Goal: Task Accomplishment & Management: Use online tool/utility

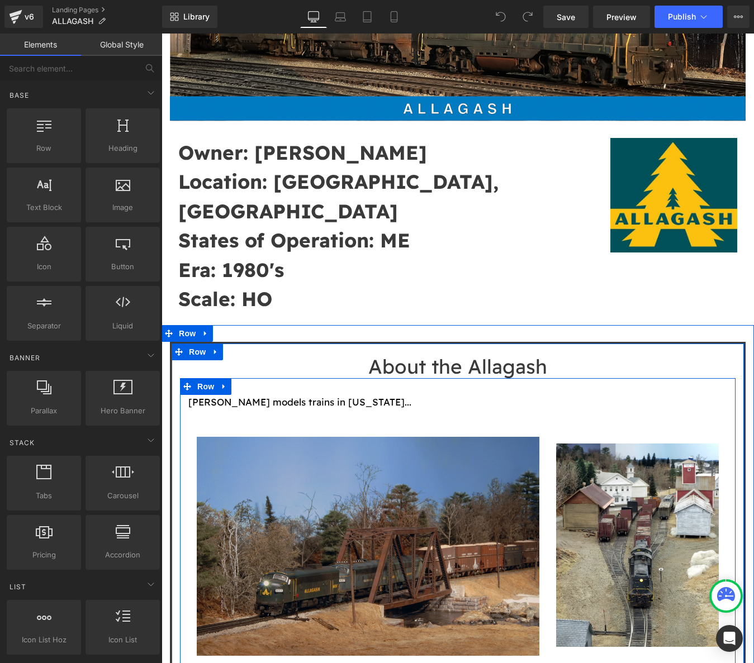
scroll to position [298, 0]
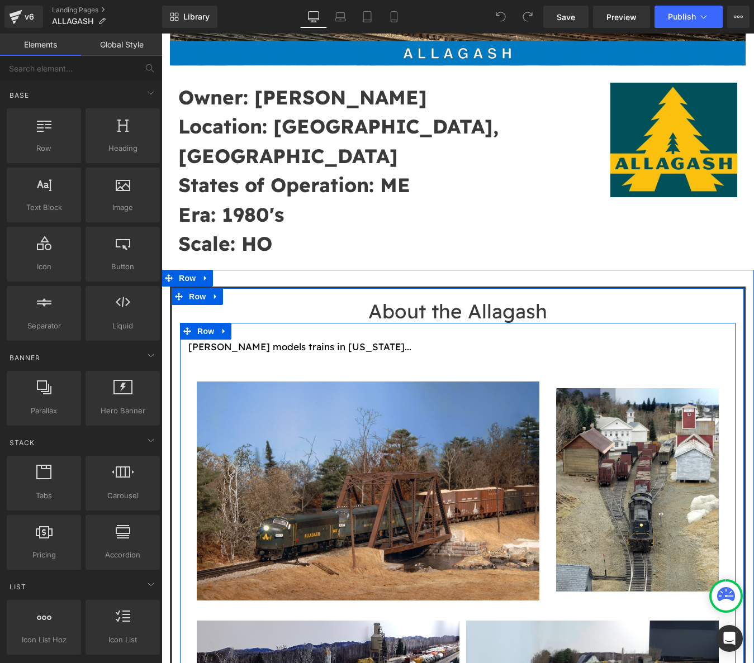
click at [360, 341] on font "Mike Confalone models trains in Maine..." at bounding box center [299, 347] width 223 height 12
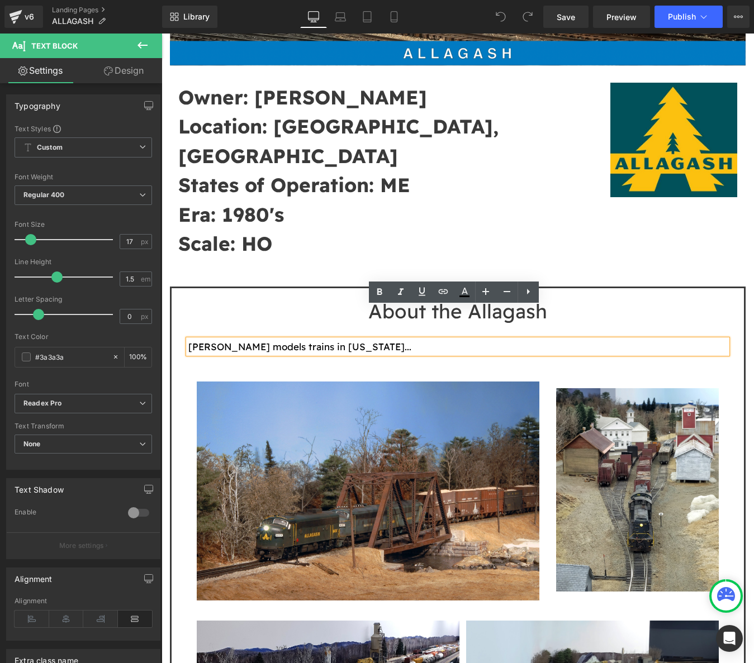
click at [401, 340] on p "Mike Confalone models trains in Maine..." at bounding box center [457, 347] width 539 height 15
click at [261, 341] on font "Mike Confalone models trains in Maine..." at bounding box center [299, 347] width 223 height 12
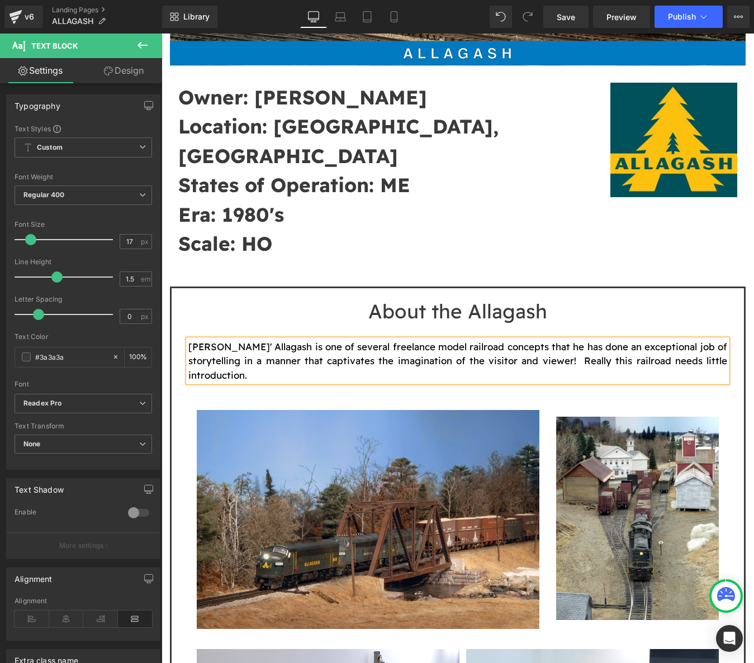
click at [580, 341] on font "Mike Confalone' Allagash is one of several freelance model railroad concepts th…" at bounding box center [457, 361] width 539 height 40
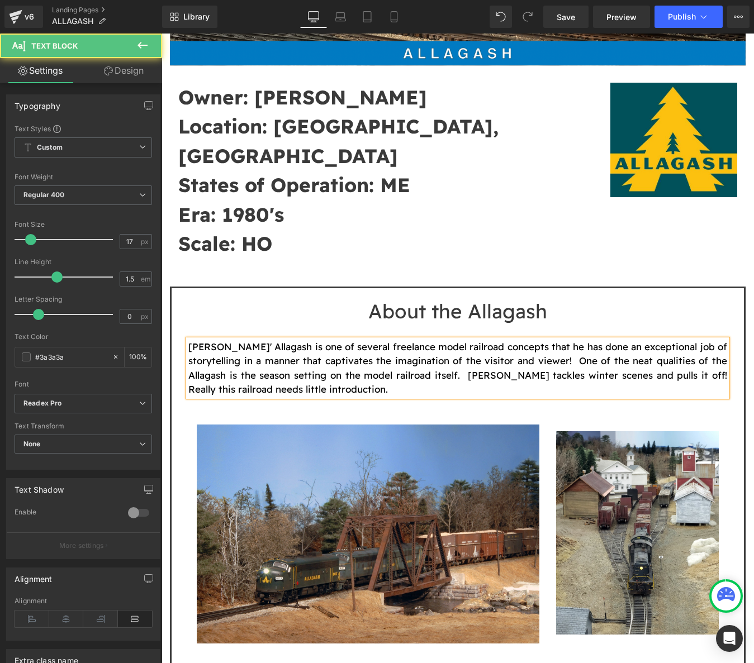
click at [261, 341] on font "Mike Confalone' Allagash is one of several freelance model railroad concepts th…" at bounding box center [457, 368] width 539 height 55
click at [252, 342] on font "Mike Confalone's Allagash is one of several freelance model railroad concepts t…" at bounding box center [457, 368] width 539 height 55
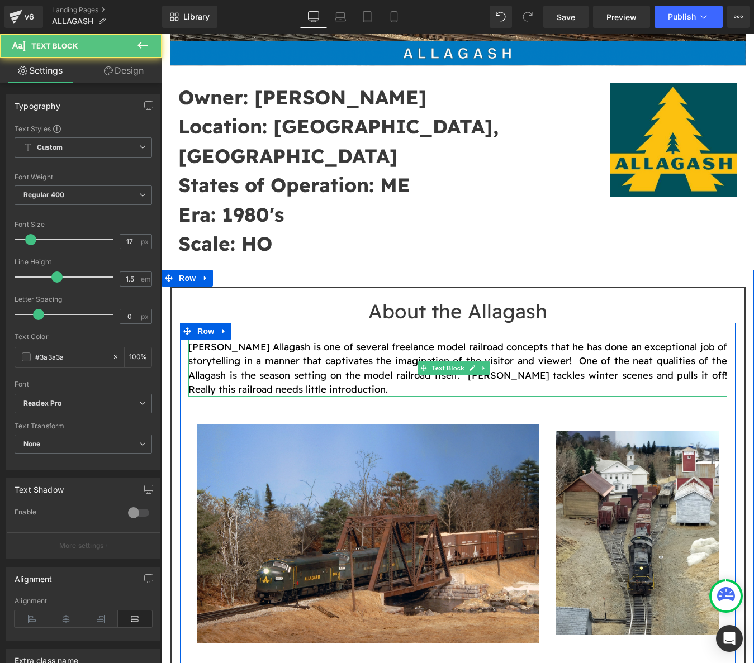
drag, startPoint x: 268, startPoint y: 313, endPoint x: 291, endPoint y: 314, distance: 23.5
click at [268, 341] on font "Mike Confalone's Allagash is one of several freelance model railroad concepts t…" at bounding box center [457, 368] width 539 height 55
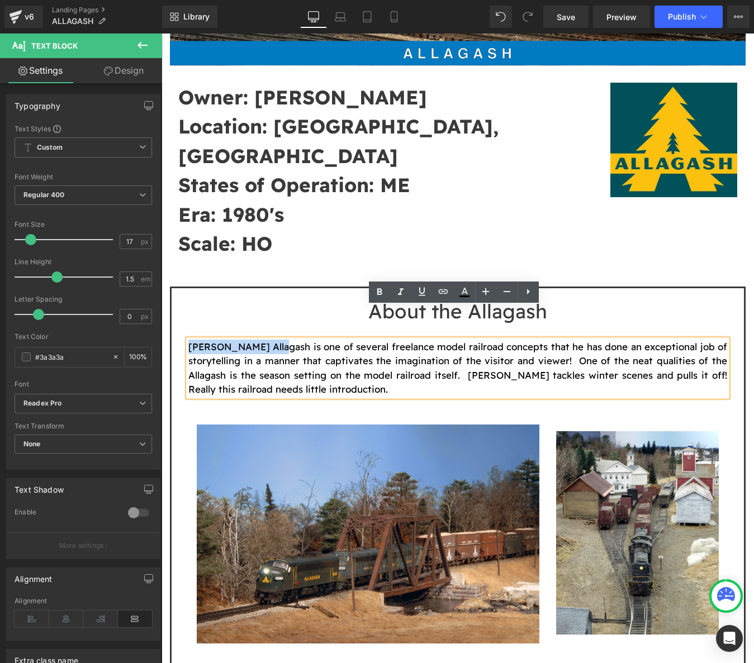
drag, startPoint x: 274, startPoint y: 314, endPoint x: 179, endPoint y: 317, distance: 95.6
click at [179, 317] on div "About the Allagash Heading Mike Confalone's Allagash is one of several freelanc…" at bounding box center [458, 570] width 572 height 553
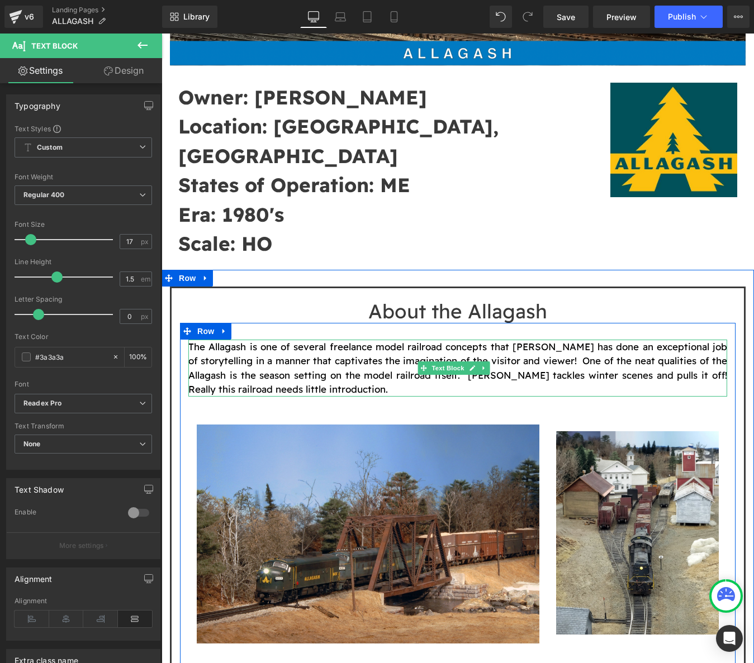
click at [596, 341] on font "The Allagash is one of several freelance model railroad concepts that Mike Conf…" at bounding box center [457, 368] width 539 height 55
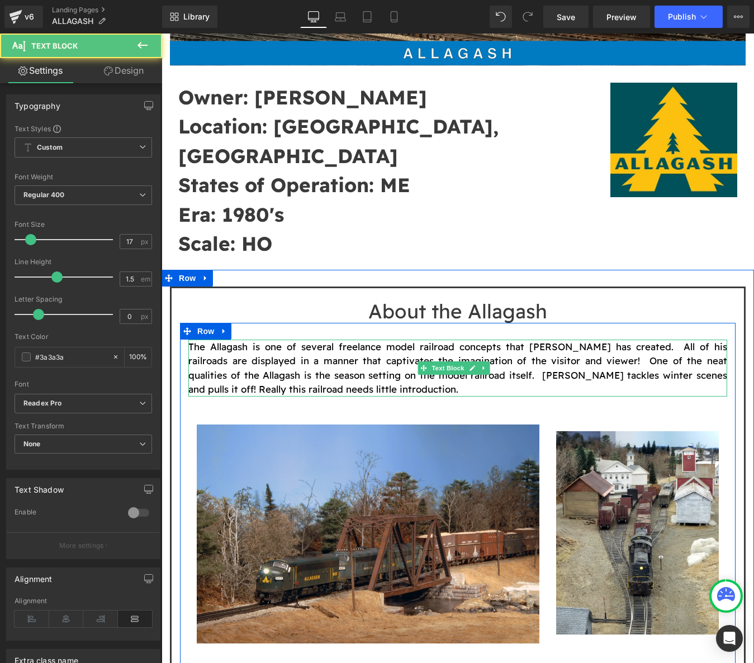
click at [673, 342] on font "The Allagash is one of several freelance model railroad concepts that Mike Conf…" at bounding box center [457, 368] width 539 height 55
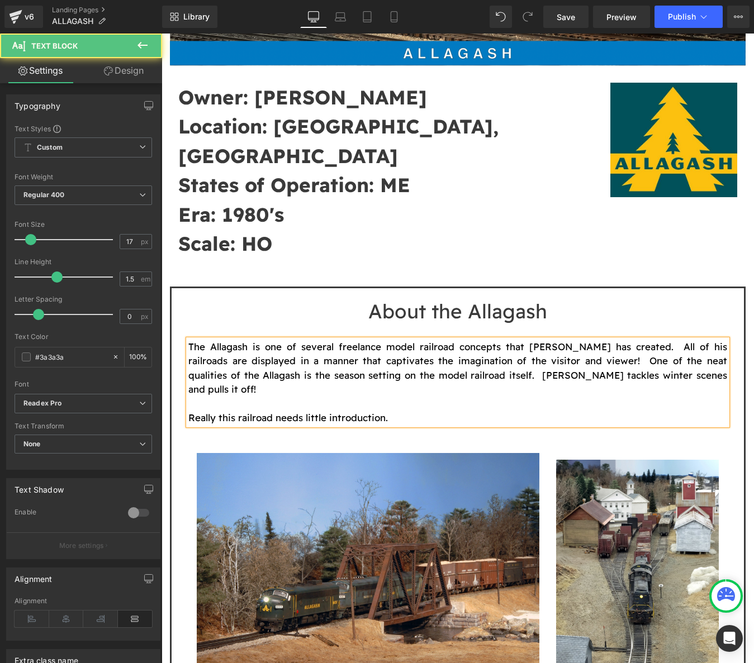
click at [394, 411] on p "Really this railroad needs little introduction." at bounding box center [457, 418] width 539 height 15
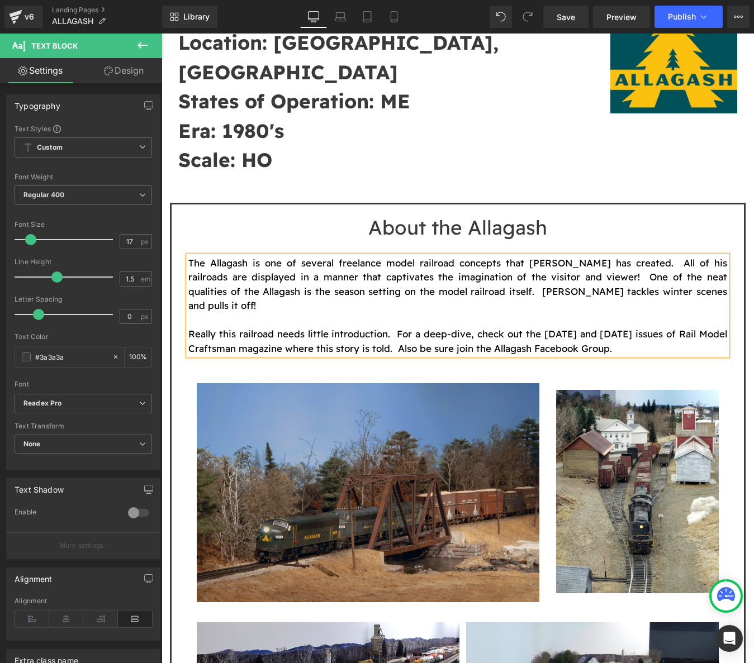
scroll to position [373, 0]
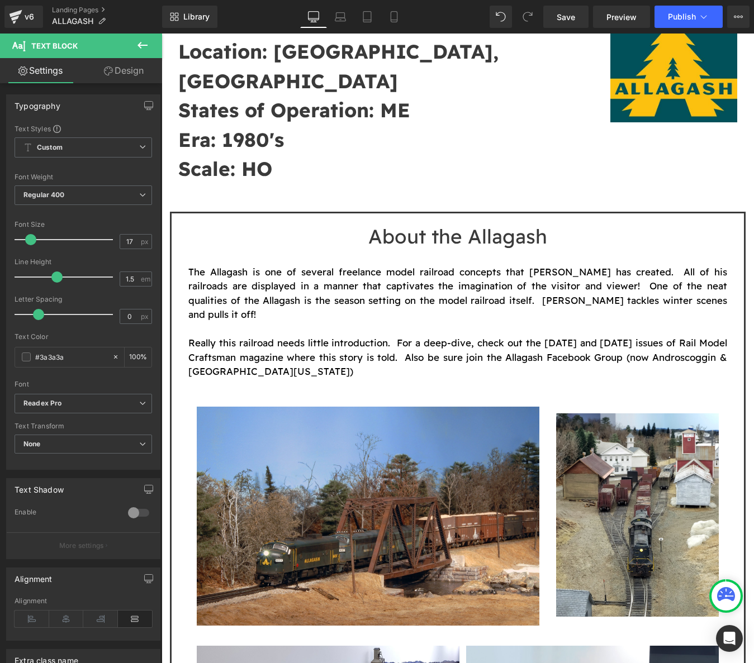
click at [134, 47] on button at bounding box center [142, 46] width 39 height 25
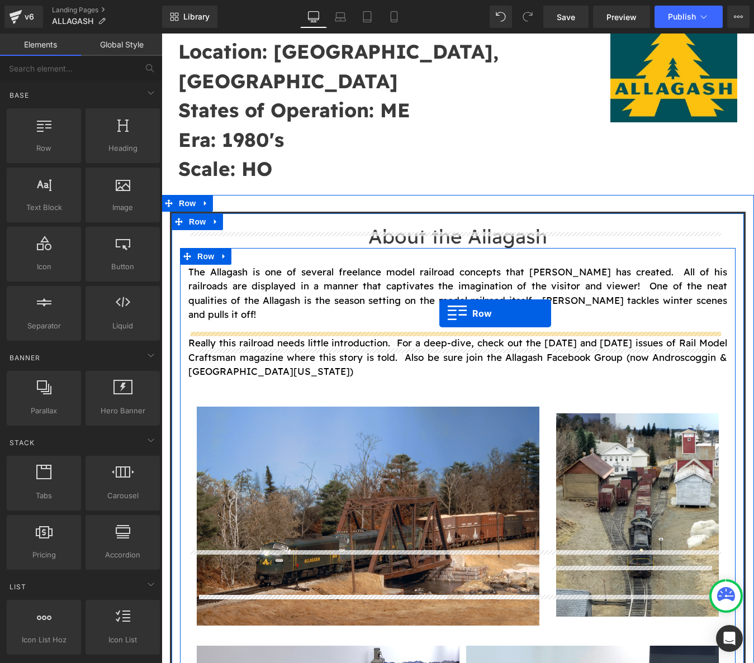
drag, startPoint x: 215, startPoint y: 166, endPoint x: 439, endPoint y: 313, distance: 268.7
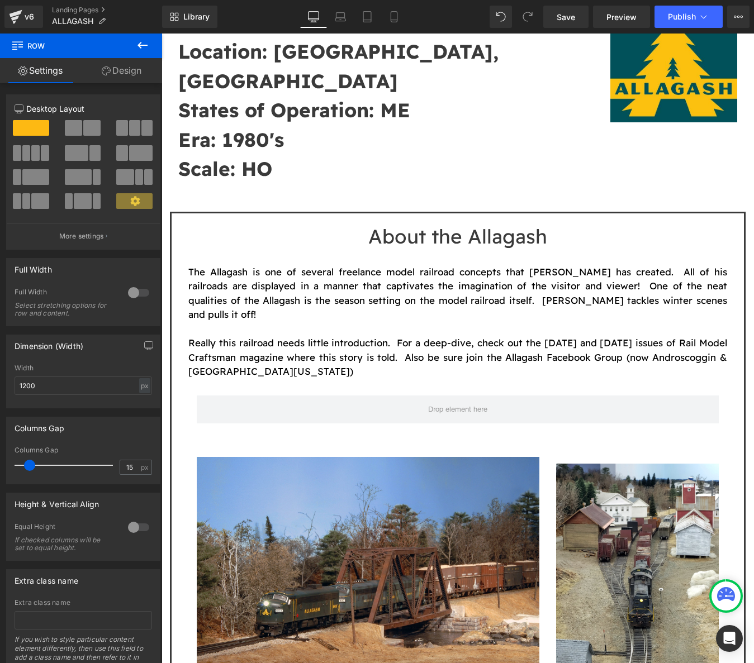
click at [147, 45] on icon at bounding box center [142, 45] width 10 height 7
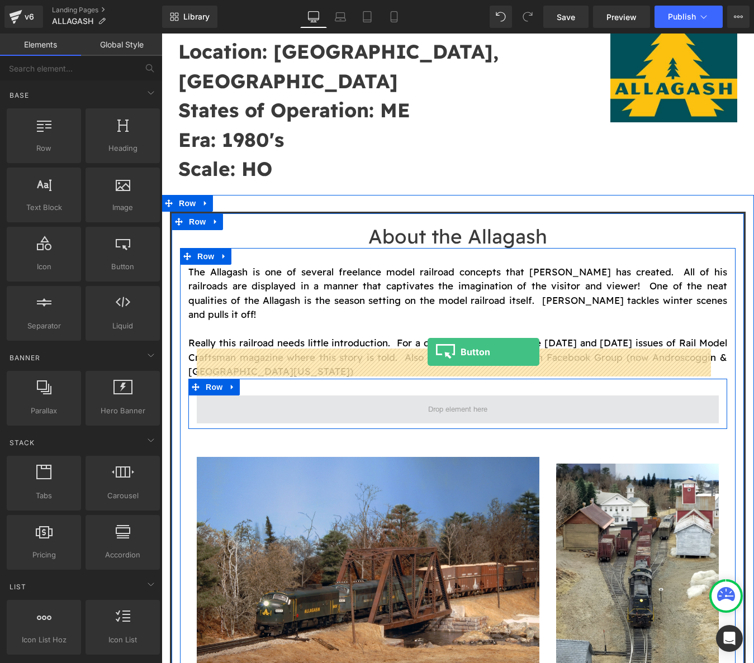
drag, startPoint x: 219, startPoint y: 289, endPoint x: 428, endPoint y: 353, distance: 218.6
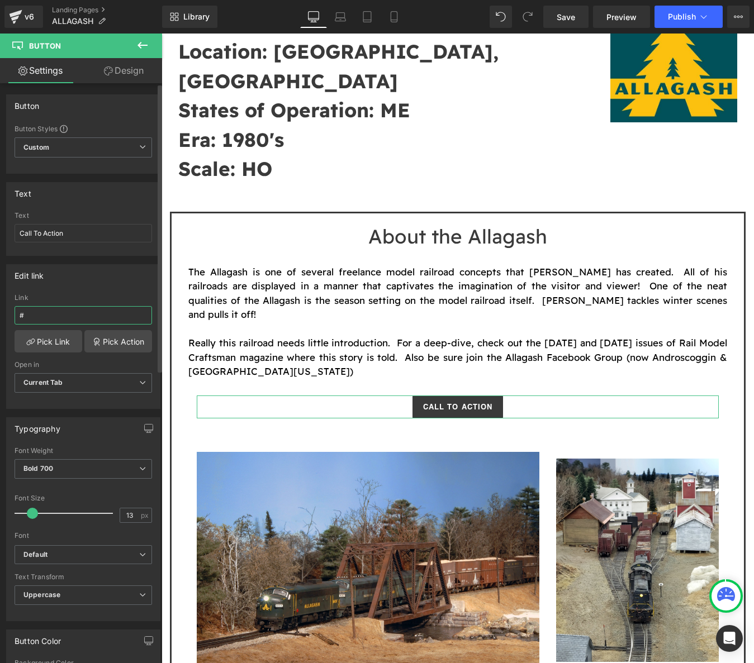
click at [50, 316] on input "#" at bounding box center [83, 315] width 137 height 18
paste input "https://www.facebook.com/groups/702708876899206"
type input "#https://www.facebook.com/groups/702708876899206"
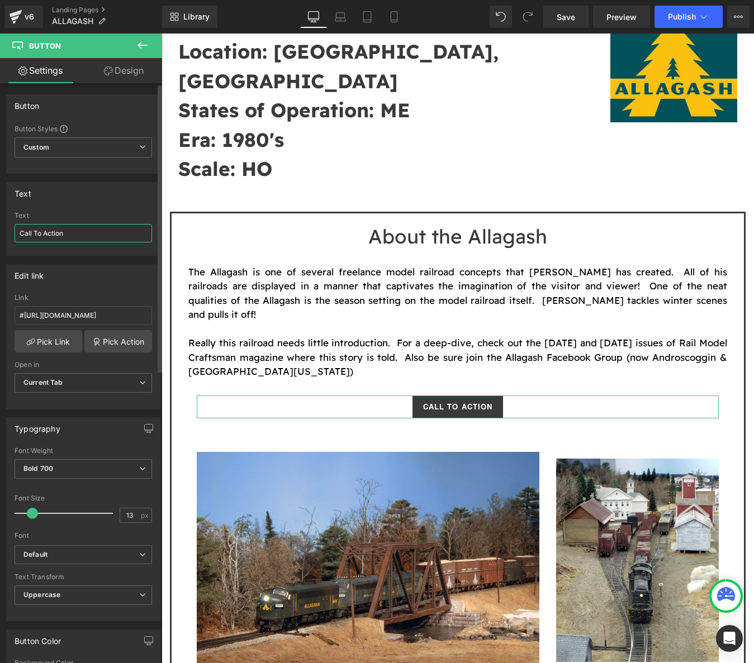
click at [76, 233] on input "Call To Action" at bounding box center [83, 233] width 137 height 18
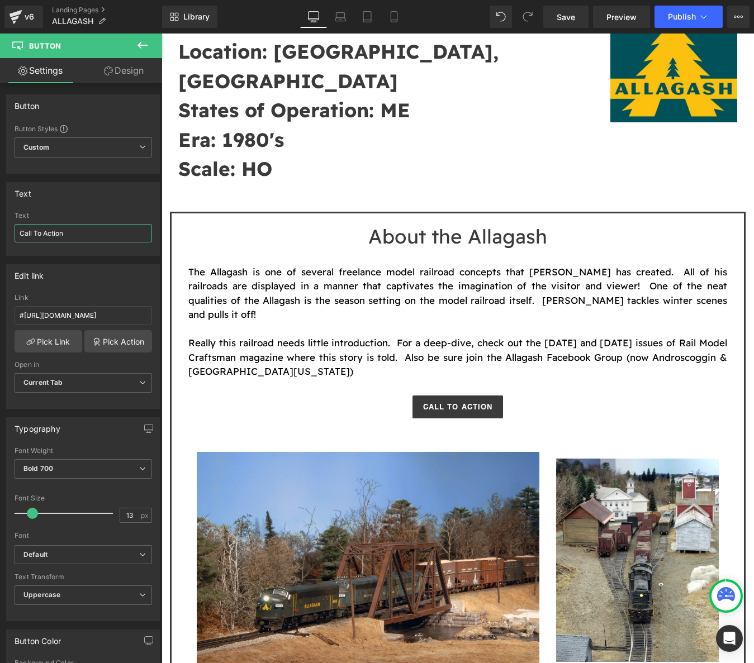
drag, startPoint x: 80, startPoint y: 235, endPoint x: -149, endPoint y: 225, distance: 228.7
click at [0, 225] on html "Button You are previewing how the will restyle your page. You can not edit Elem…" at bounding box center [377, 331] width 754 height 663
type input "FACEBOOK PAGE"
click at [561, 26] on link "Save" at bounding box center [565, 17] width 45 height 22
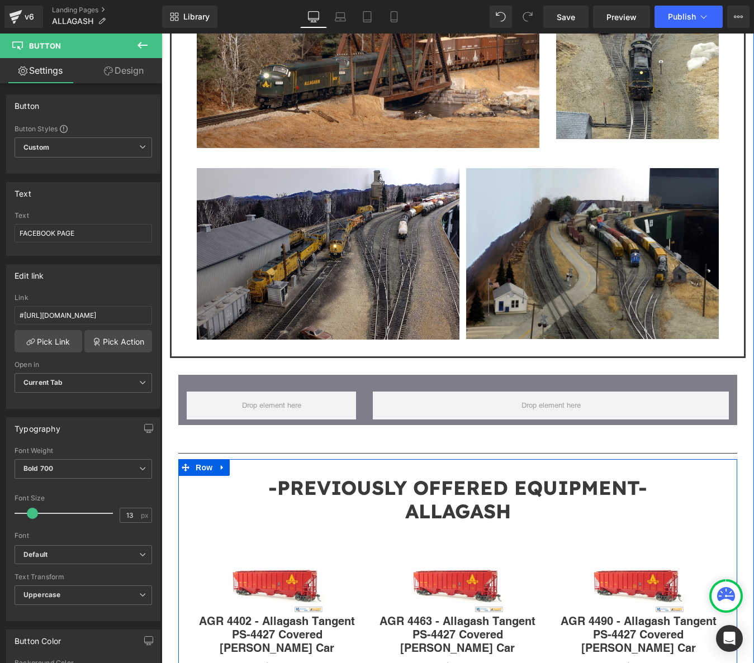
scroll to position [745, 0]
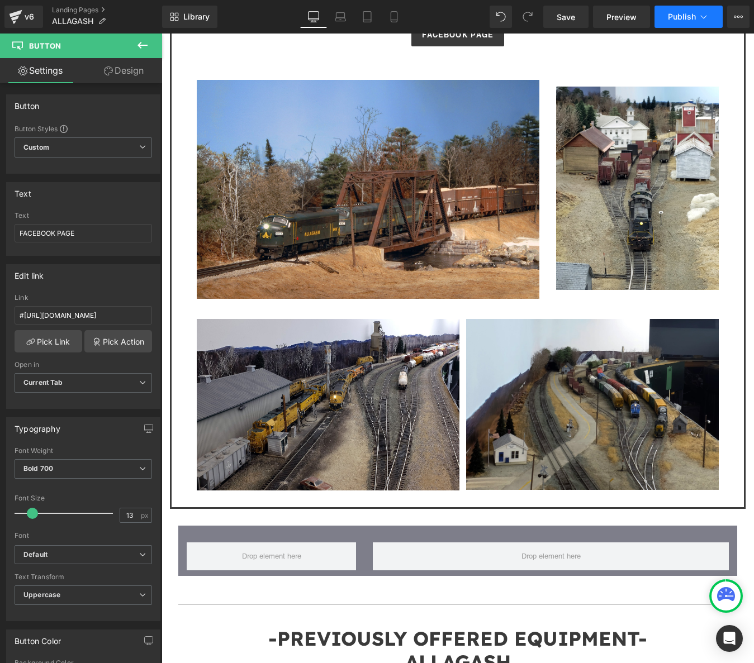
click at [681, 17] on span "Publish" at bounding box center [682, 16] width 28 height 9
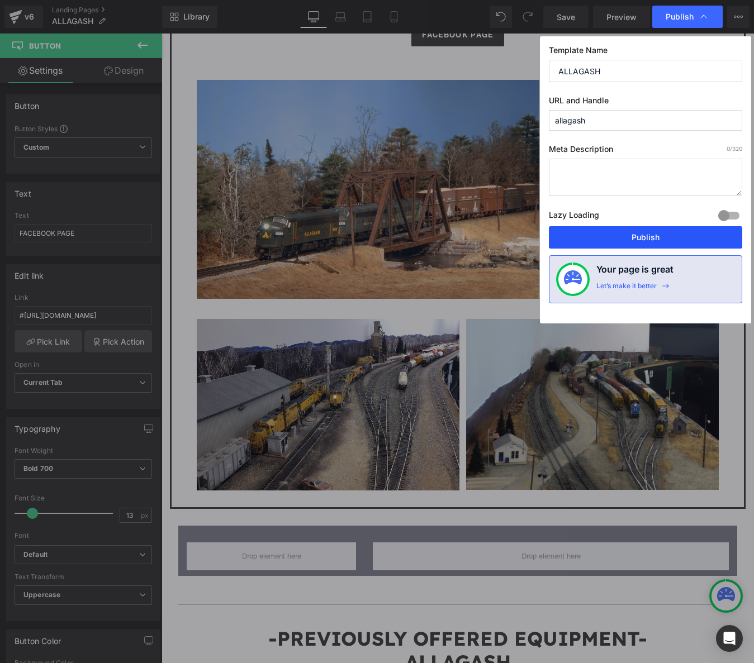
click at [640, 243] on button "Publish" at bounding box center [645, 237] width 193 height 22
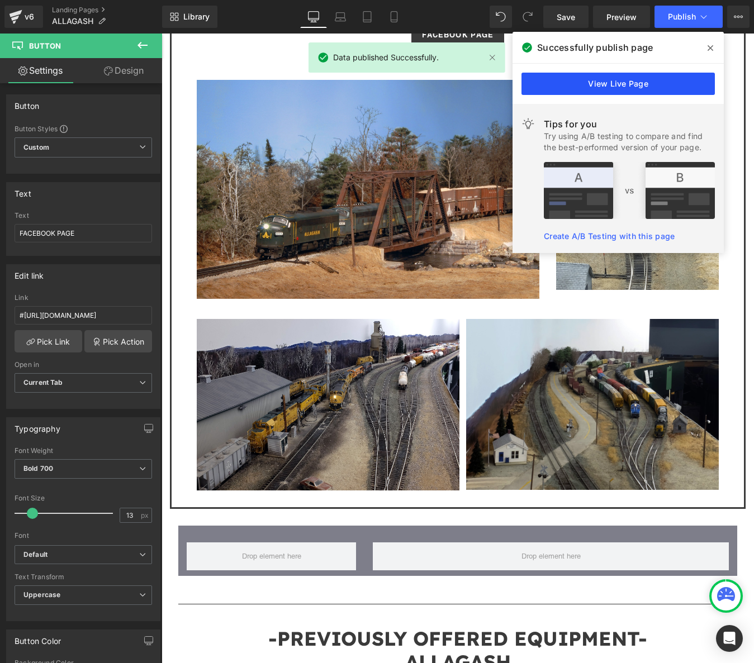
click at [639, 88] on link "View Live Page" at bounding box center [617, 84] width 193 height 22
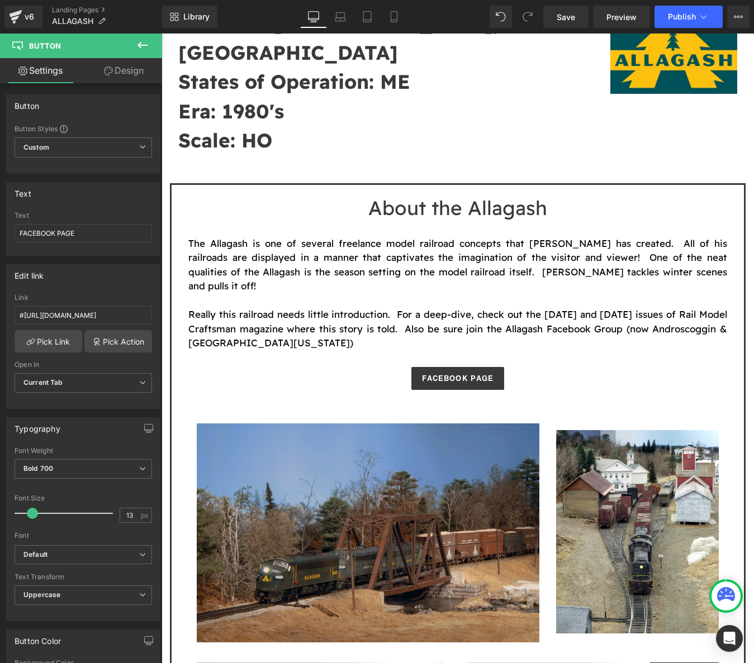
scroll to position [223, 0]
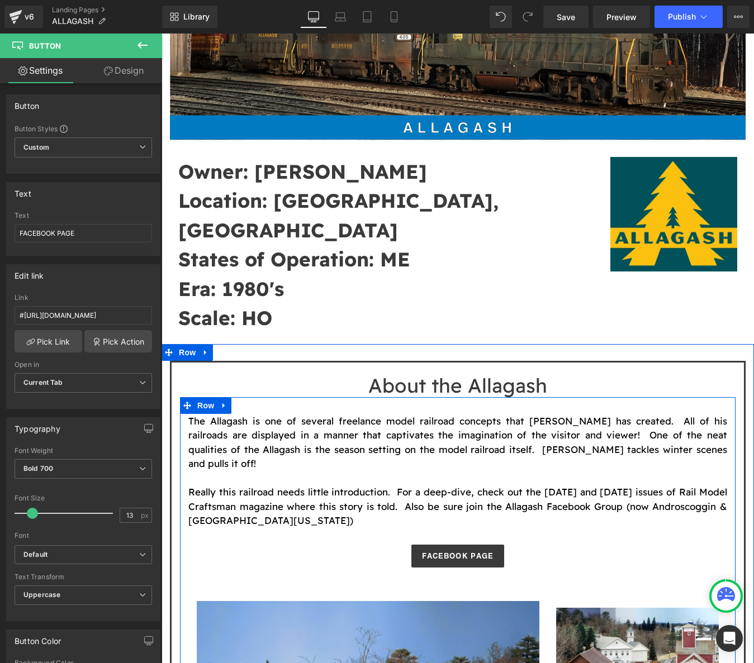
click at [462, 528] on div "FACEBOOK PAGE Button Row" at bounding box center [457, 551] width 539 height 46
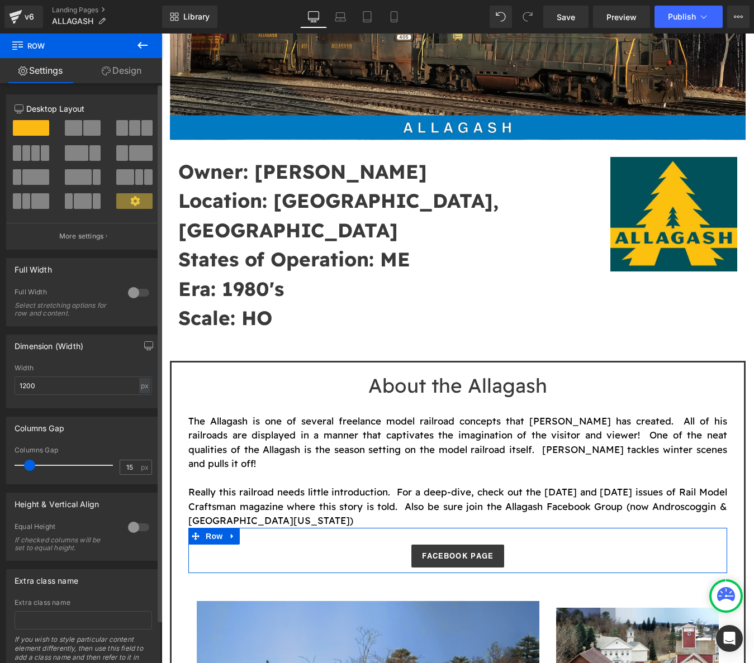
scroll to position [47, 0]
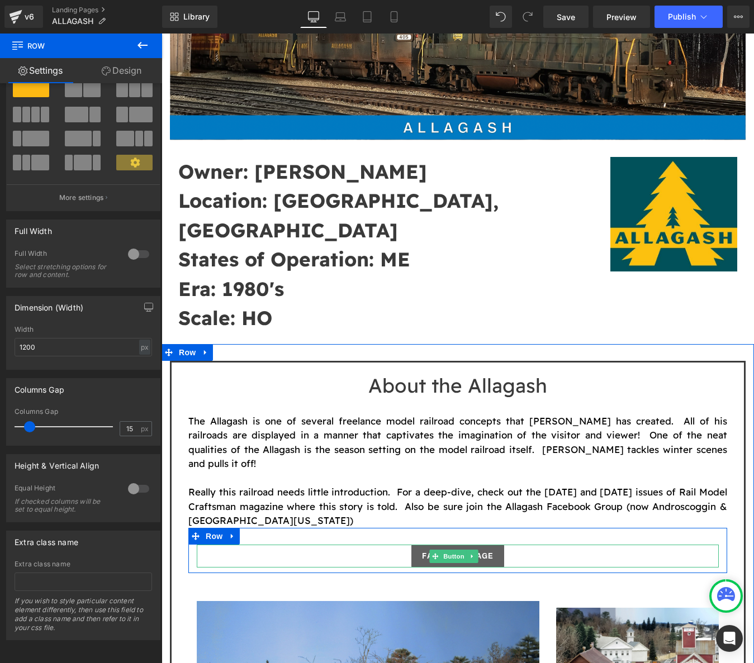
click at [458, 545] on link "FACEBOOK PAGE" at bounding box center [457, 556] width 93 height 23
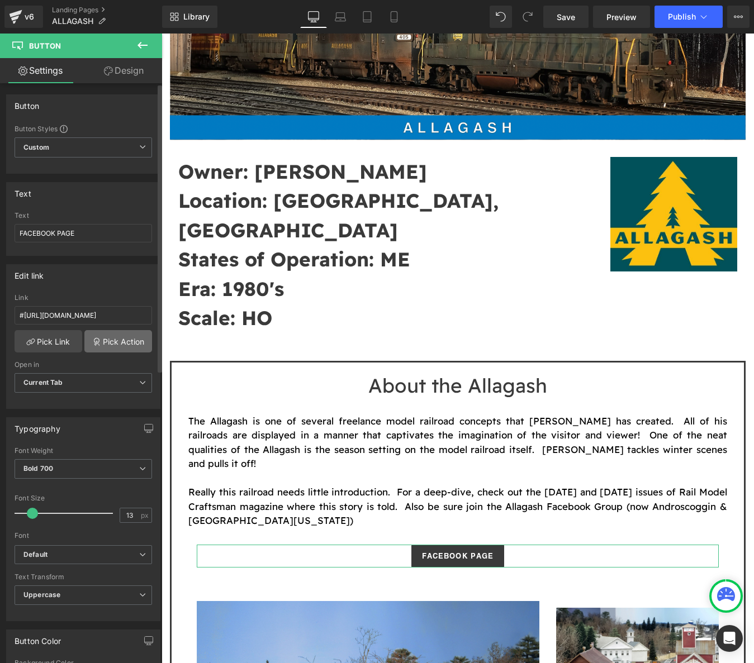
click at [106, 343] on link "Pick Action" at bounding box center [118, 341] width 68 height 22
click at [95, 316] on div "Edit link #https://www.facebook.com/groups/702708876899206 Link #https://www.fa…" at bounding box center [83, 332] width 167 height 153
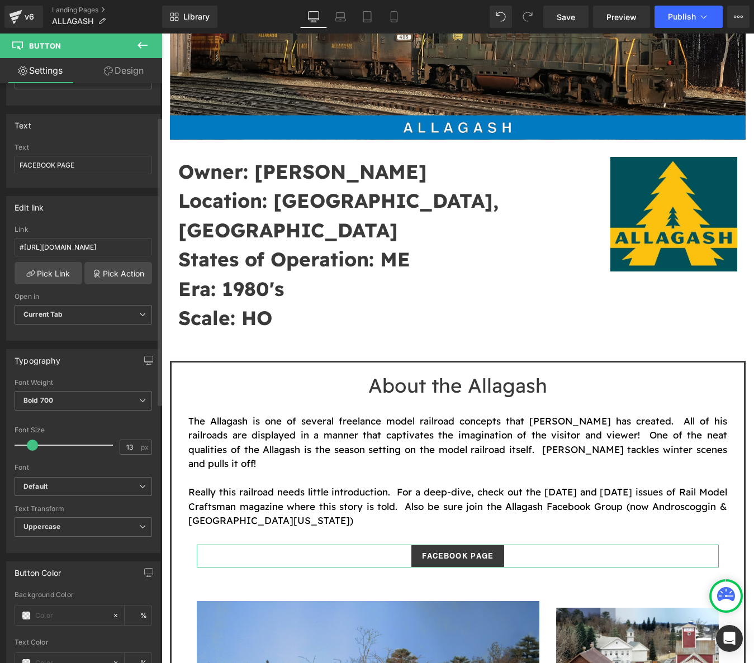
scroll to position [67, 0]
click at [65, 244] on input "#https://www.facebook.com/groups/702708876899206" at bounding box center [83, 248] width 137 height 18
drag, startPoint x: 47, startPoint y: 247, endPoint x: -111, endPoint y: 234, distance: 158.1
click at [0, 234] on html "Button You are previewing how the will restyle your page. You can not edit Elem…" at bounding box center [377, 331] width 754 height 663
click at [122, 211] on div "Edit link" at bounding box center [83, 208] width 153 height 21
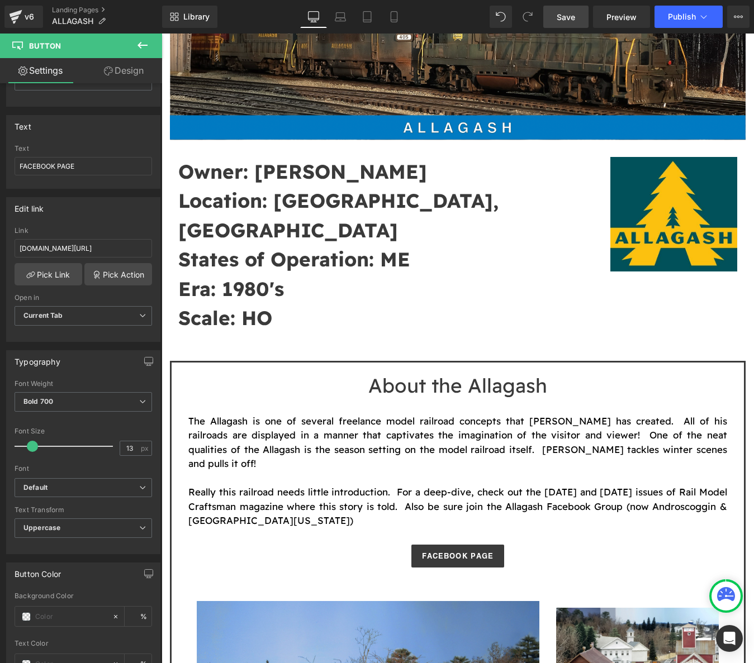
click at [574, 8] on link "Save" at bounding box center [565, 17] width 45 height 22
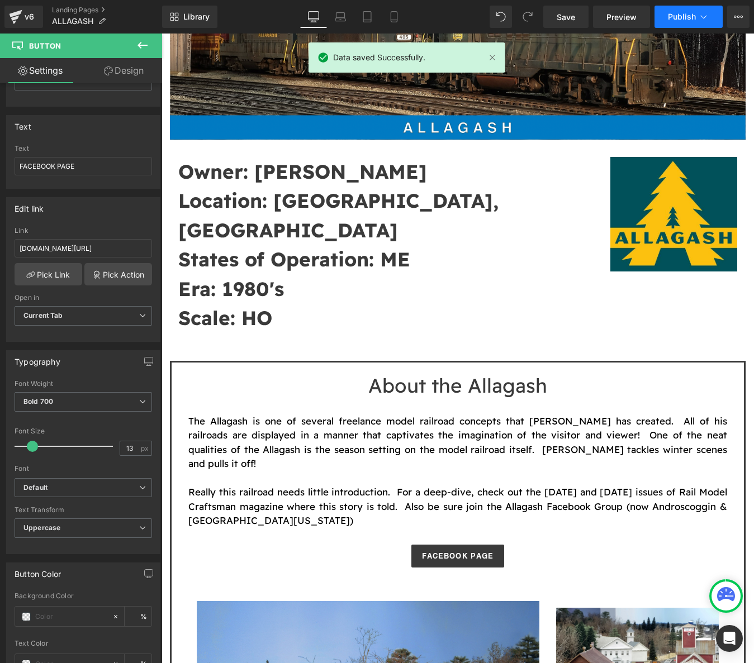
click at [668, 17] on span "Publish" at bounding box center [682, 16] width 28 height 9
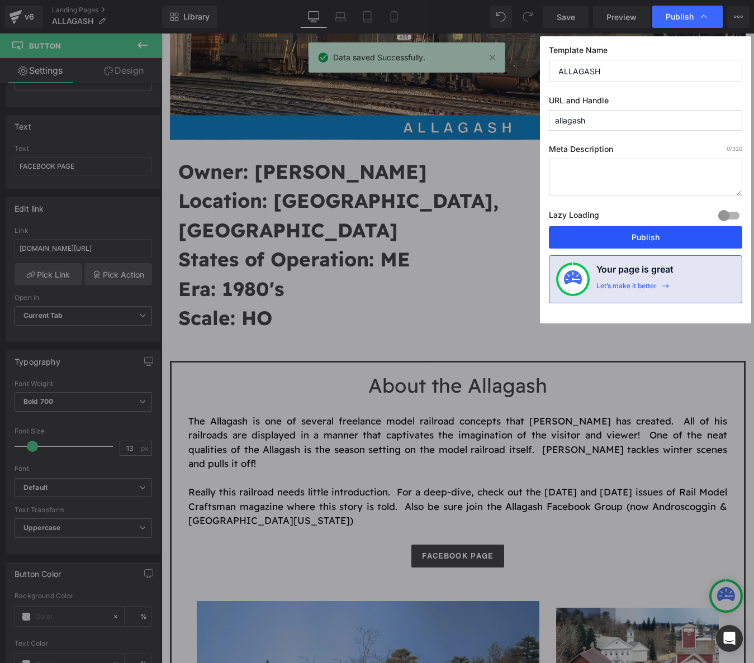
drag, startPoint x: 659, startPoint y: 235, endPoint x: 496, endPoint y: 200, distance: 166.3
click at [659, 235] on button "Publish" at bounding box center [645, 237] width 193 height 22
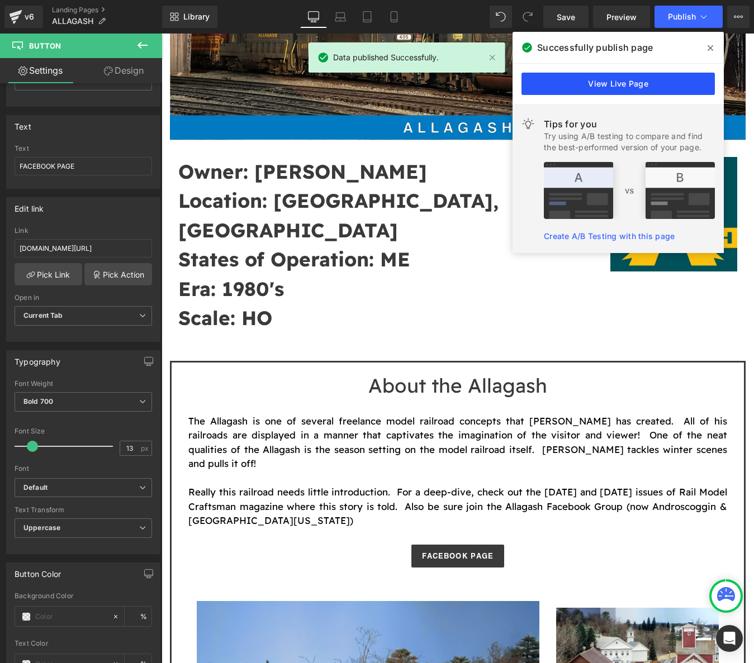
click at [634, 86] on link "View Live Page" at bounding box center [617, 84] width 193 height 22
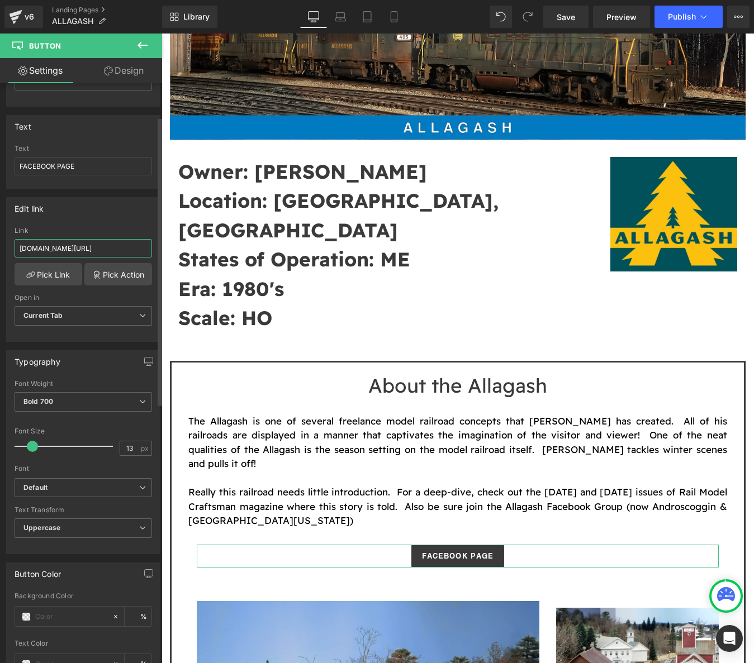
click at [80, 246] on input "www.facebook.com/groups/702708876899206" at bounding box center [83, 248] width 137 height 18
paste input "https://www.facebook.com/groups/702708876899206/"
type input "https://www.facebook.com/groups/702708876899206/"
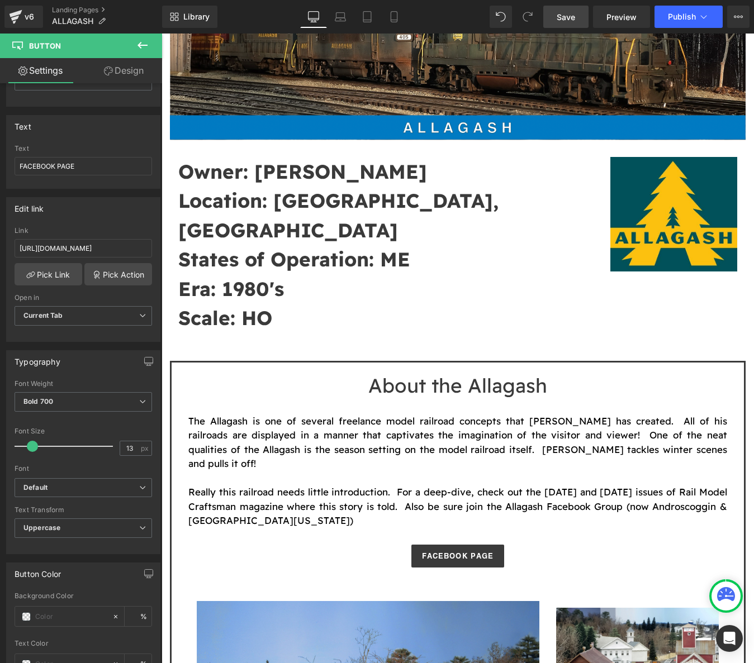
click at [568, 15] on span "Save" at bounding box center [565, 17] width 18 height 12
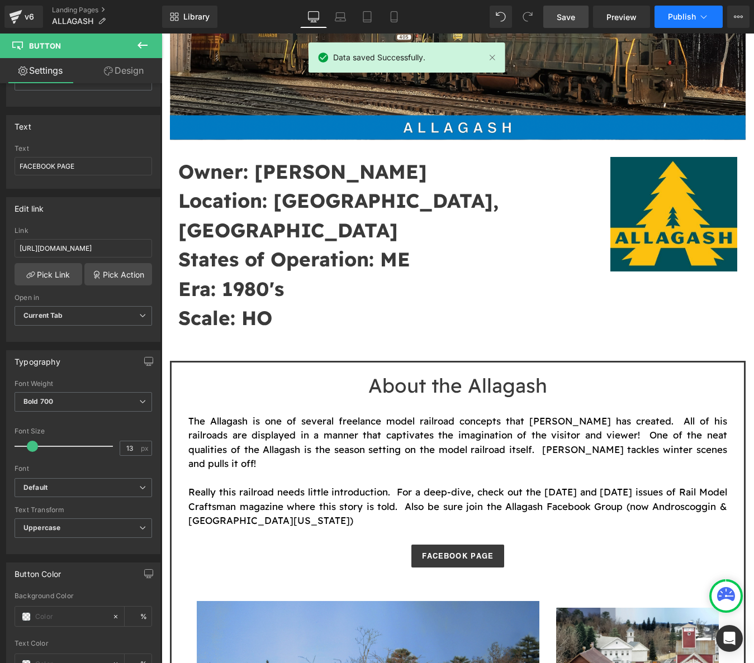
click at [678, 16] on span "Publish" at bounding box center [682, 16] width 28 height 9
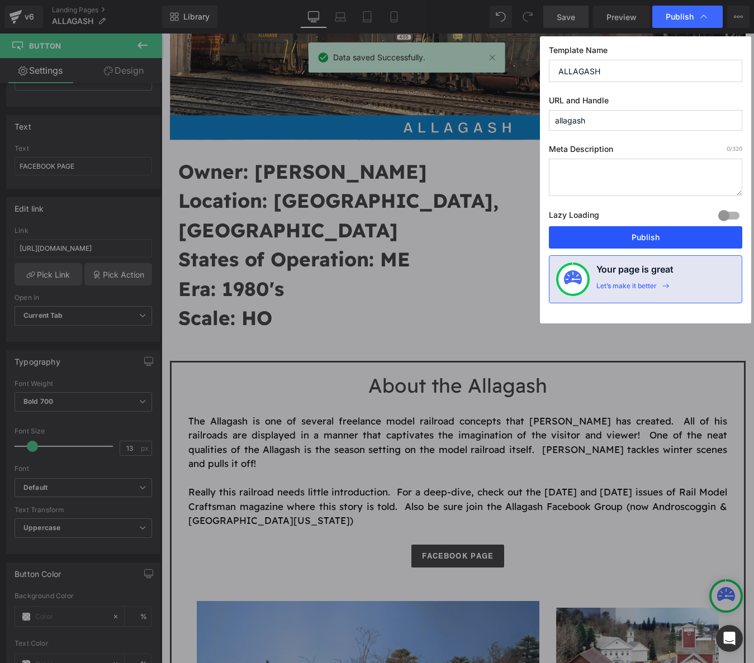
drag, startPoint x: 670, startPoint y: 242, endPoint x: 548, endPoint y: 238, distance: 121.9
click at [670, 242] on button "Publish" at bounding box center [645, 237] width 193 height 22
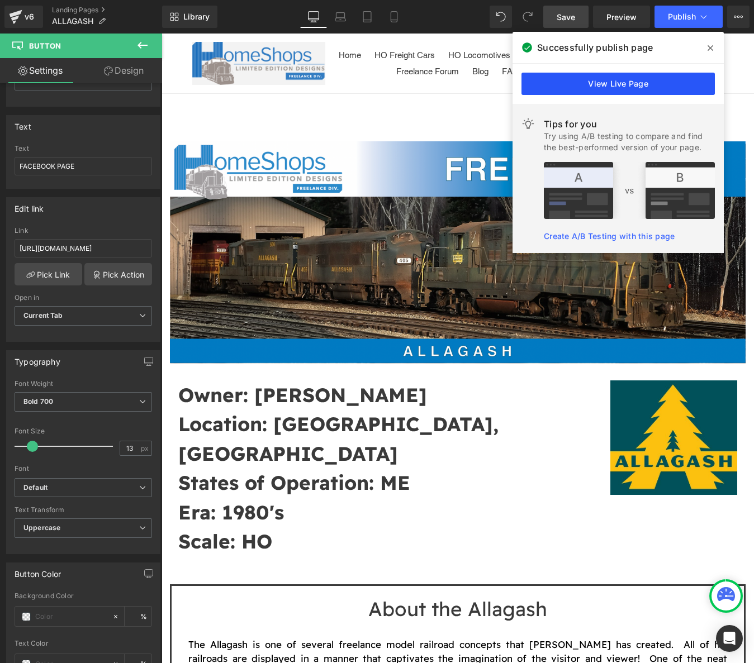
click at [591, 75] on link "View Live Page" at bounding box center [617, 84] width 193 height 22
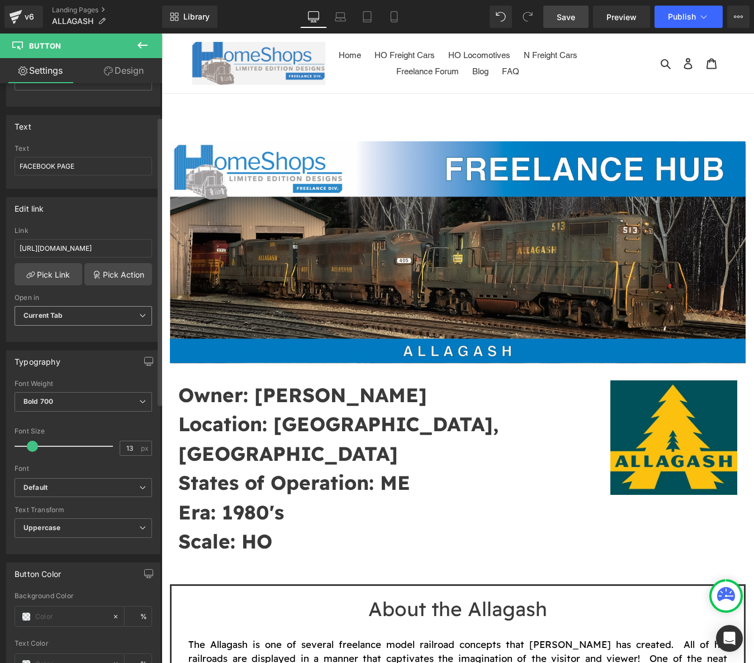
click at [132, 320] on span "Current Tab" at bounding box center [83, 316] width 137 height 20
click at [79, 351] on li "New Tab" at bounding box center [81, 352] width 133 height 17
drag, startPoint x: 559, startPoint y: 20, endPoint x: 469, endPoint y: 178, distance: 181.6
click at [559, 20] on span "Save" at bounding box center [565, 17] width 18 height 12
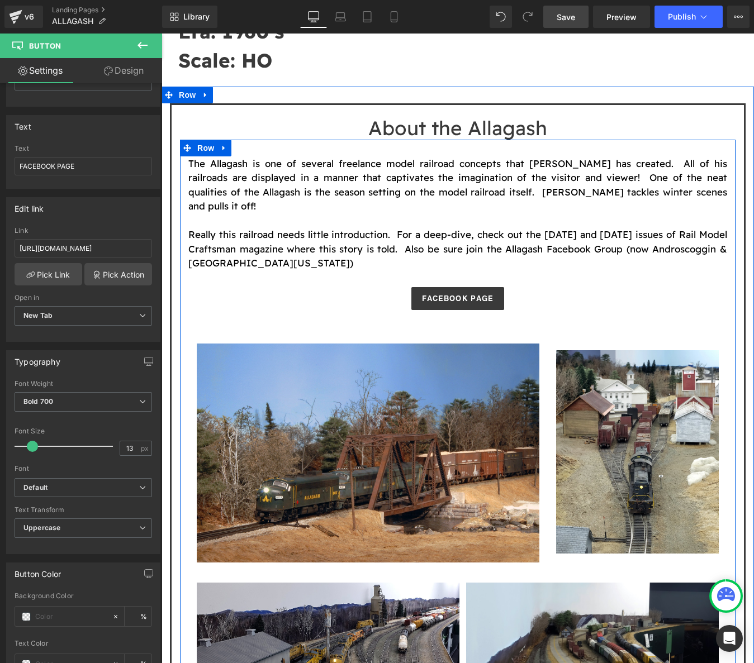
scroll to position [521, 0]
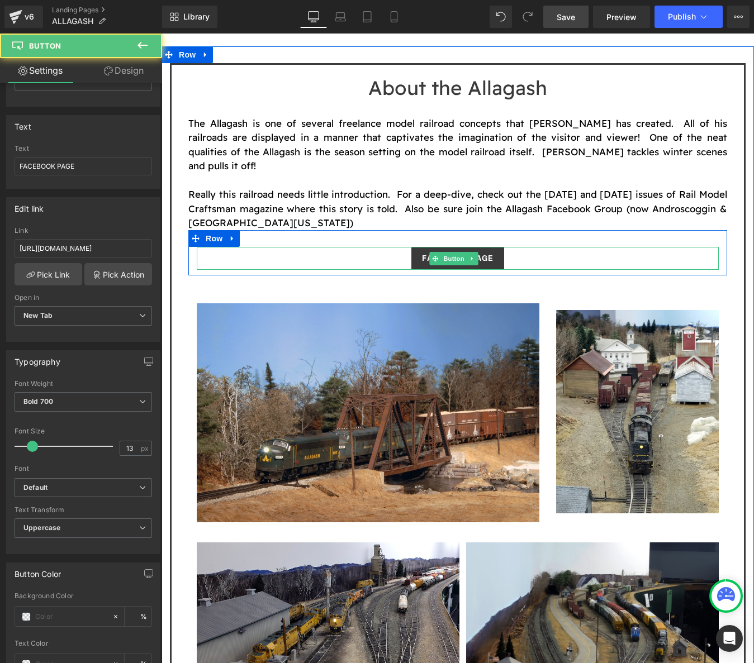
click at [503, 247] on div "FACEBOOK PAGE" at bounding box center [458, 258] width 522 height 23
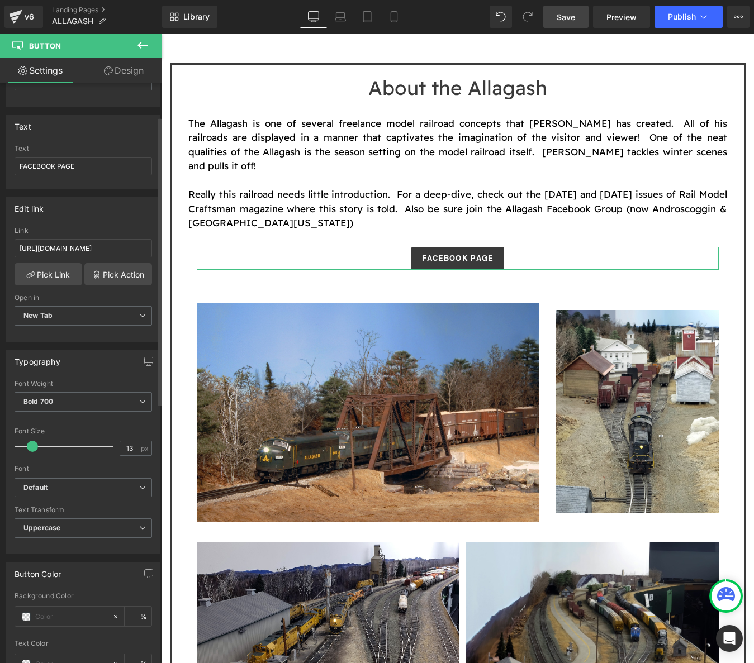
scroll to position [0, 0]
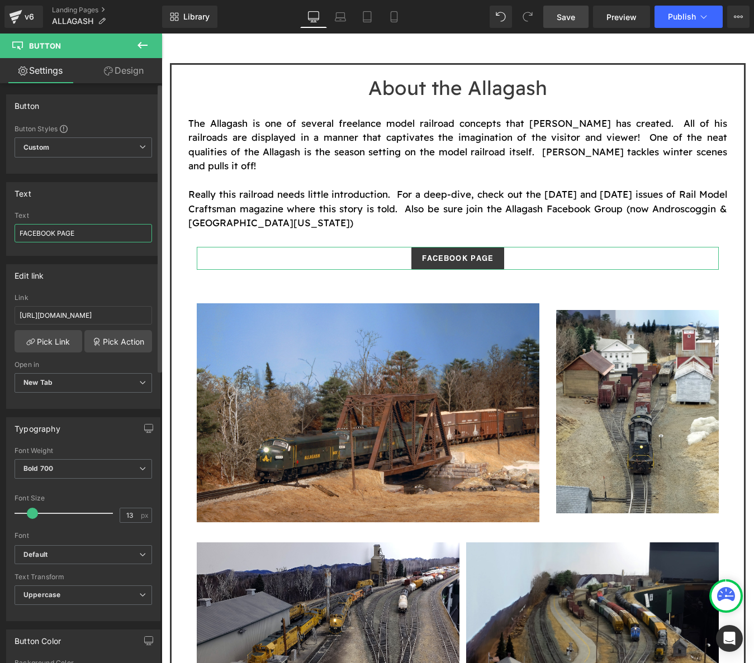
click at [98, 228] on input "FACEBOOK PAGE" at bounding box center [83, 233] width 137 height 18
type input "FACEBOOK GROUP"
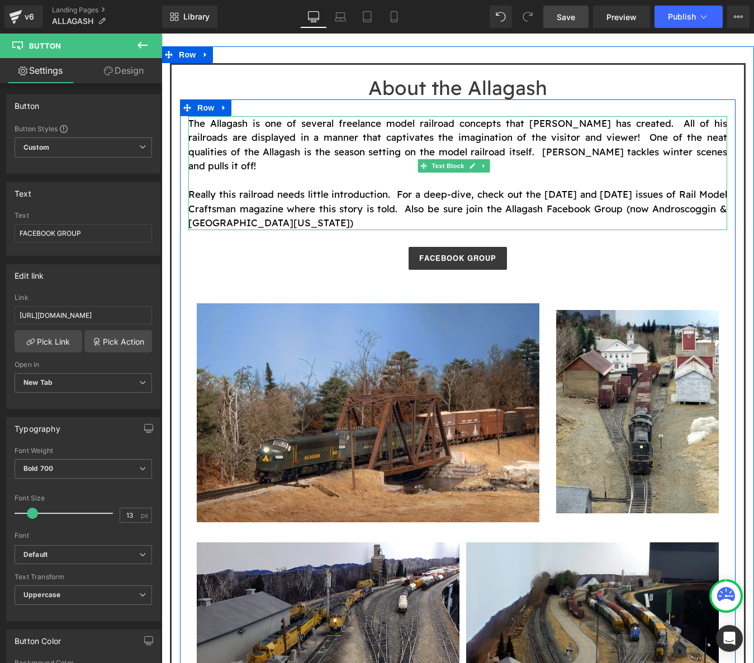
click at [351, 187] on p "Really this railroad needs little introduction. For a deep-dive, check out the …" at bounding box center [457, 208] width 539 height 43
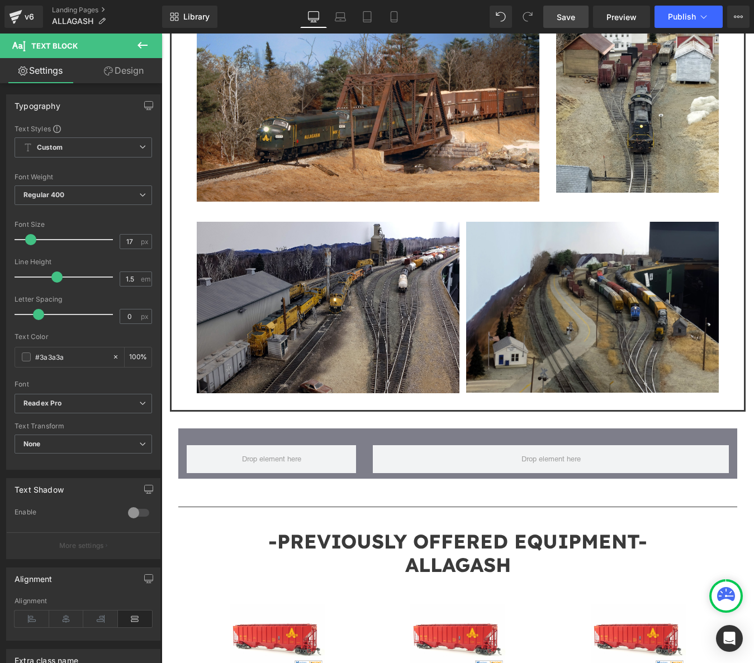
scroll to position [894, 0]
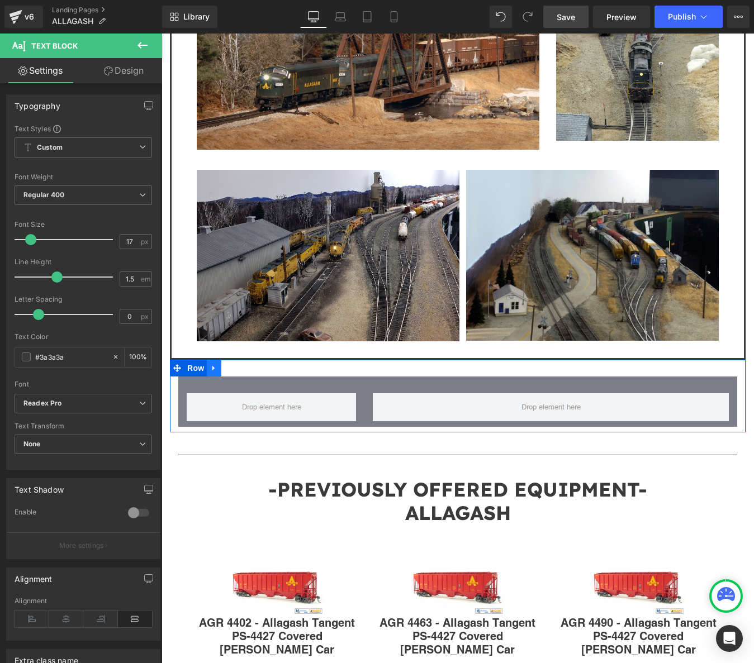
click at [215, 364] on icon at bounding box center [214, 368] width 8 height 8
click at [239, 364] on icon at bounding box center [243, 368] width 8 height 8
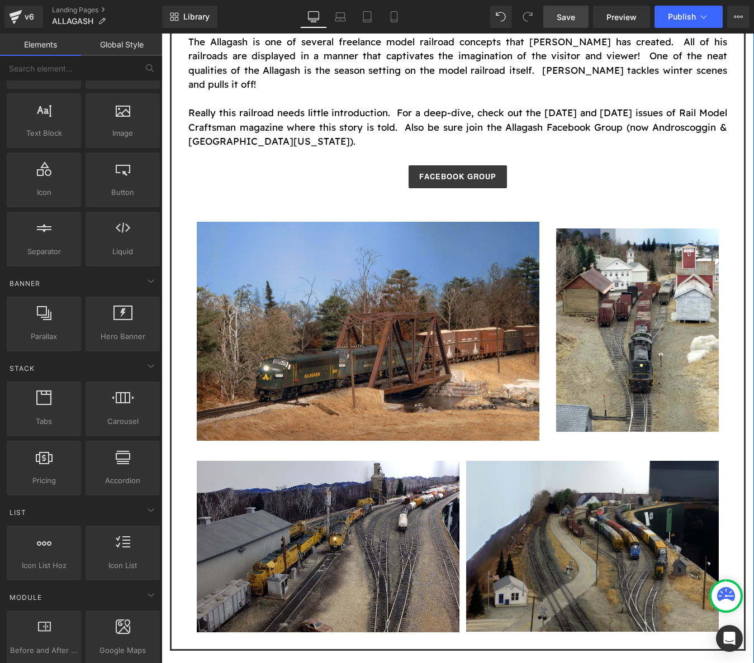
scroll to position [373, 0]
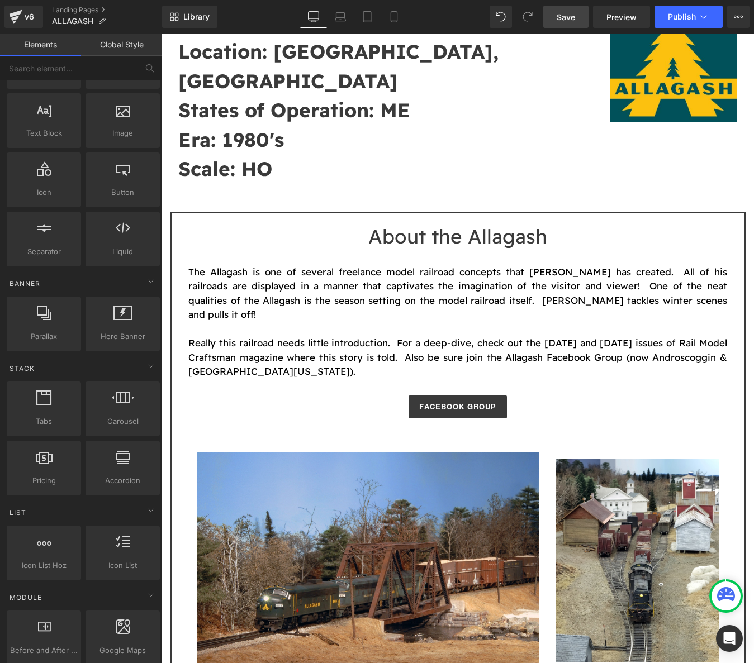
click at [575, 11] on span "Save" at bounding box center [565, 17] width 18 height 12
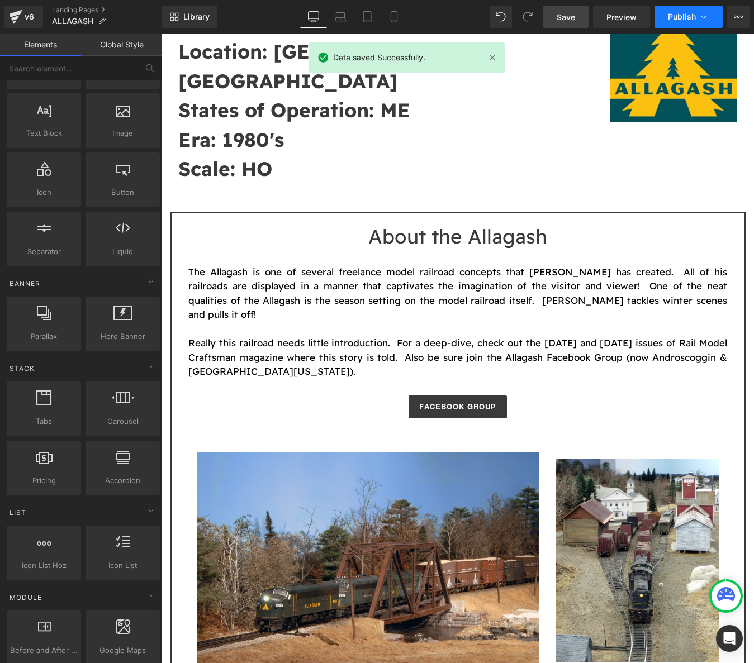
click at [672, 13] on span "Publish" at bounding box center [682, 16] width 28 height 9
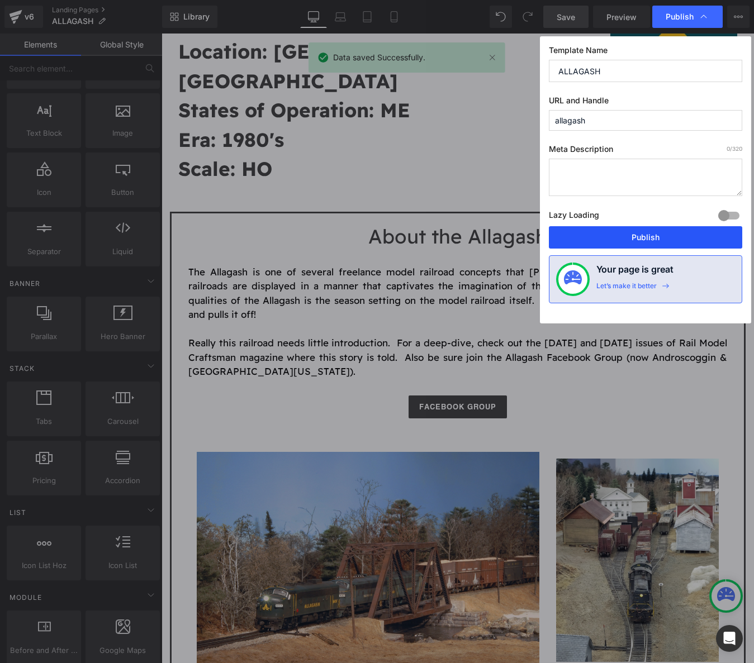
click at [644, 236] on button "Publish" at bounding box center [645, 237] width 193 height 22
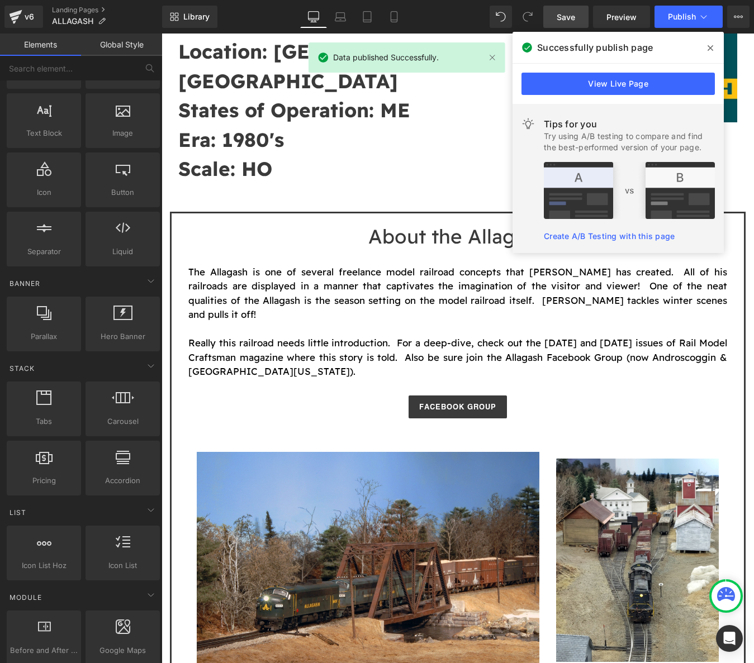
click at [709, 49] on icon at bounding box center [710, 48] width 6 height 6
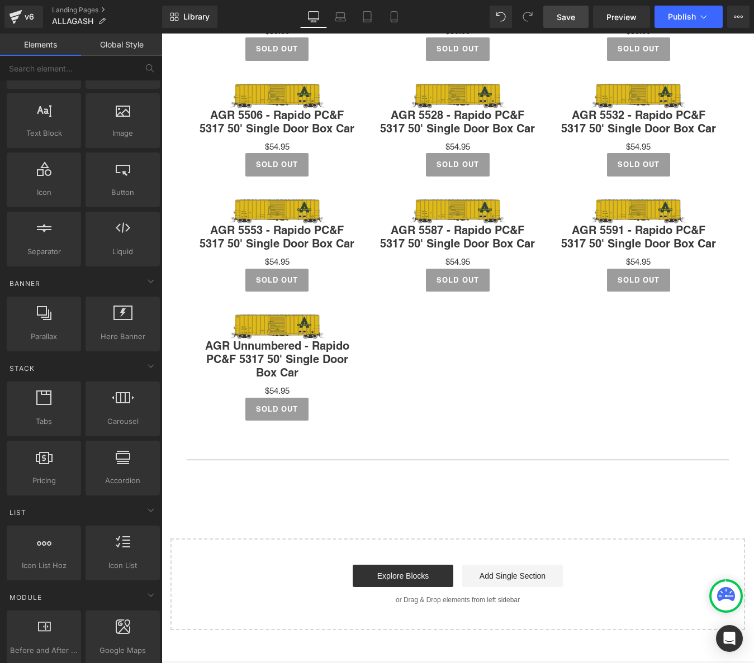
scroll to position [1457, 0]
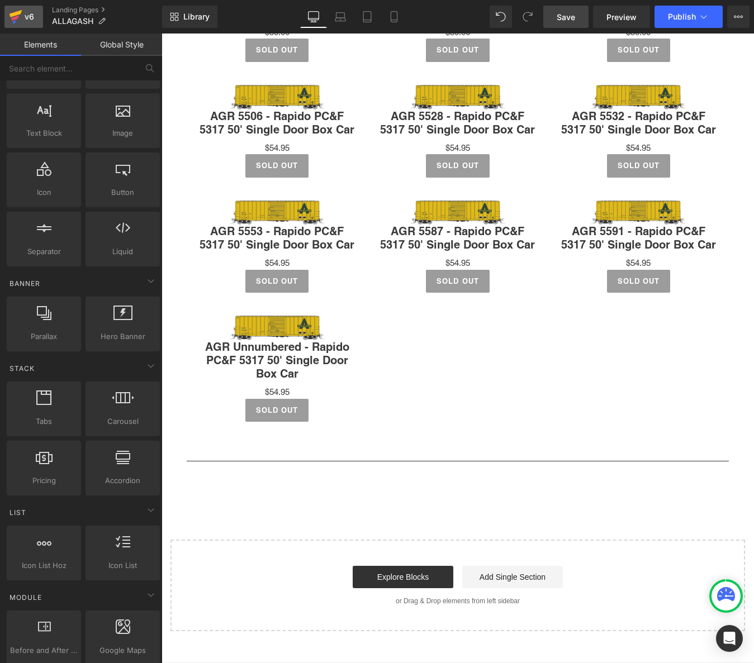
click at [30, 22] on div "v6" at bounding box center [29, 16] width 14 height 15
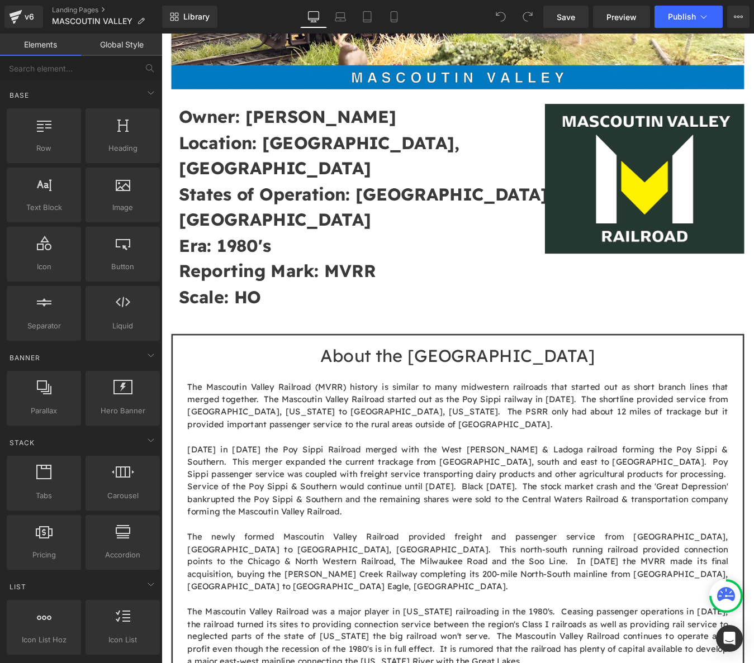
scroll to position [521, 0]
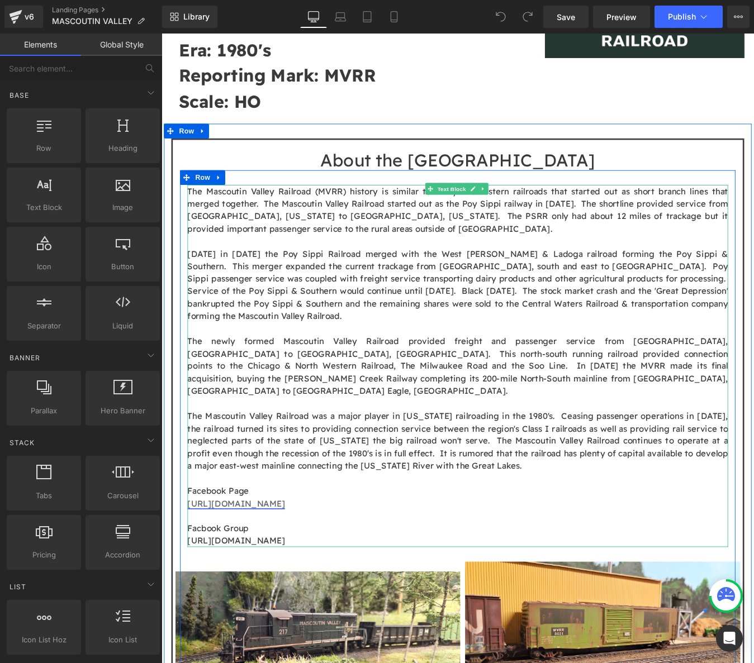
click at [302, 564] on span "https://www.facebook.com/MascoutinValleyRR" at bounding box center [246, 570] width 111 height 12
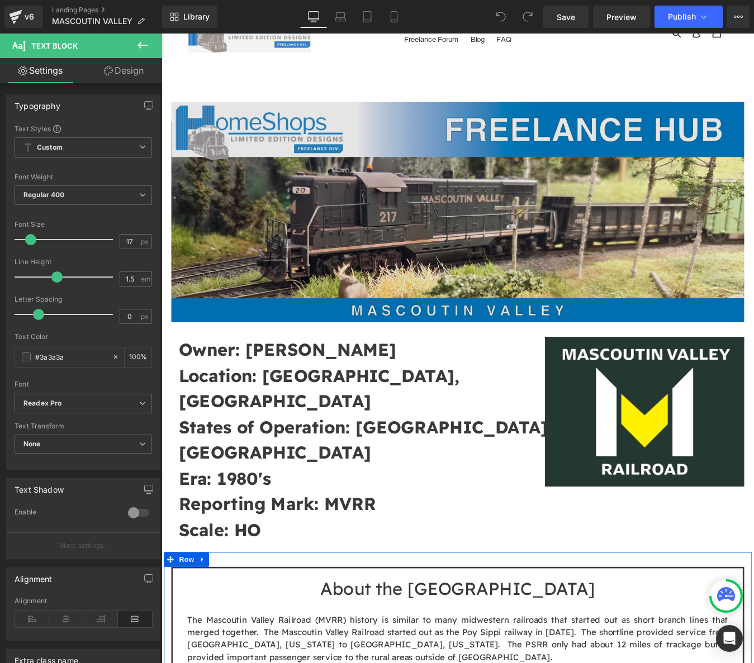
scroll to position [0, 0]
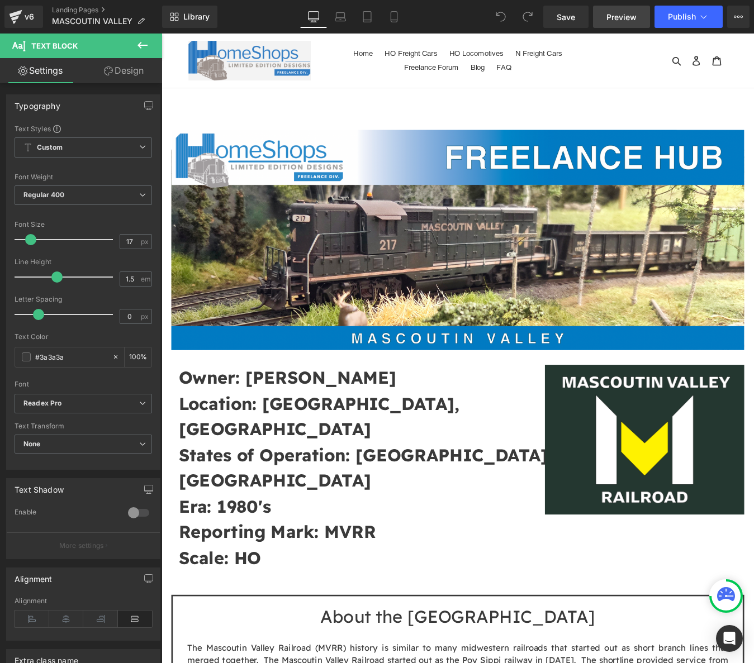
click at [632, 18] on span "Preview" at bounding box center [621, 17] width 30 height 12
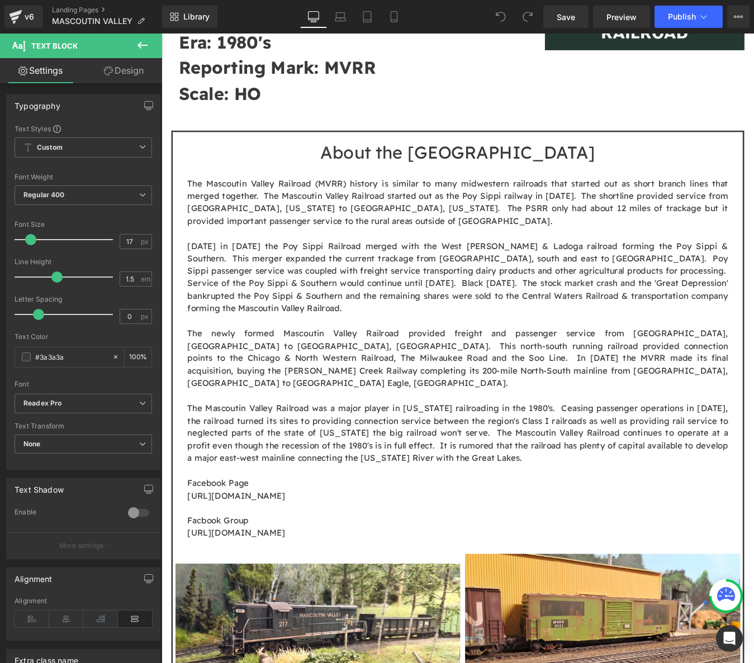
scroll to position [820, 0]
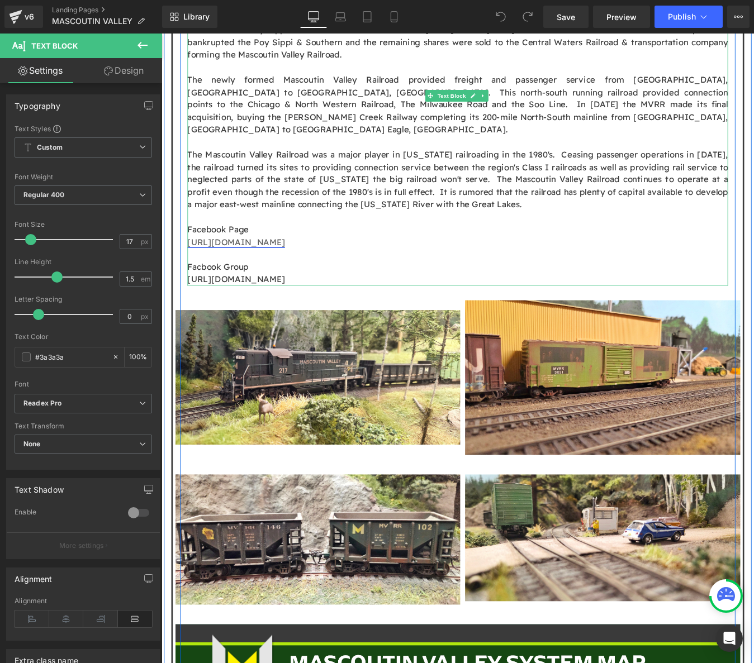
click at [302, 265] on span "https://www.facebook.com/MascoutinValleyRR" at bounding box center [246, 271] width 111 height 12
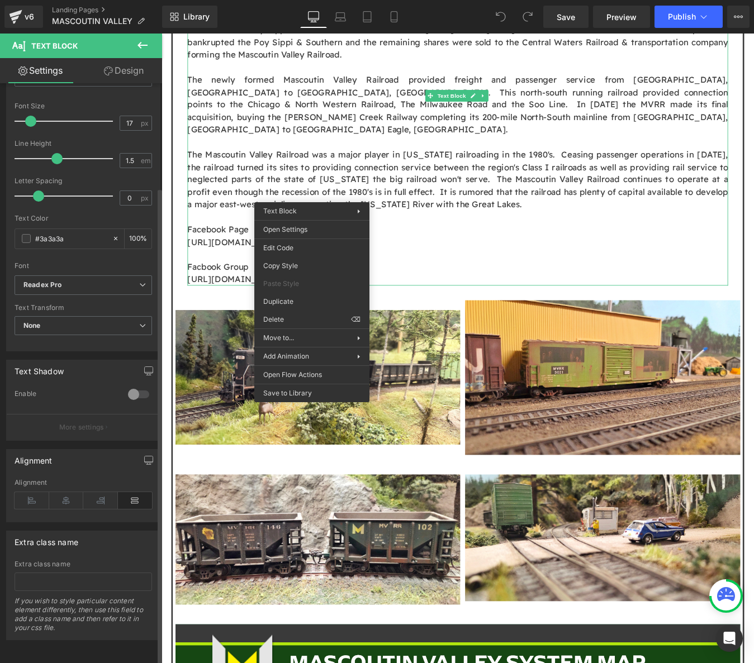
scroll to position [0, 0]
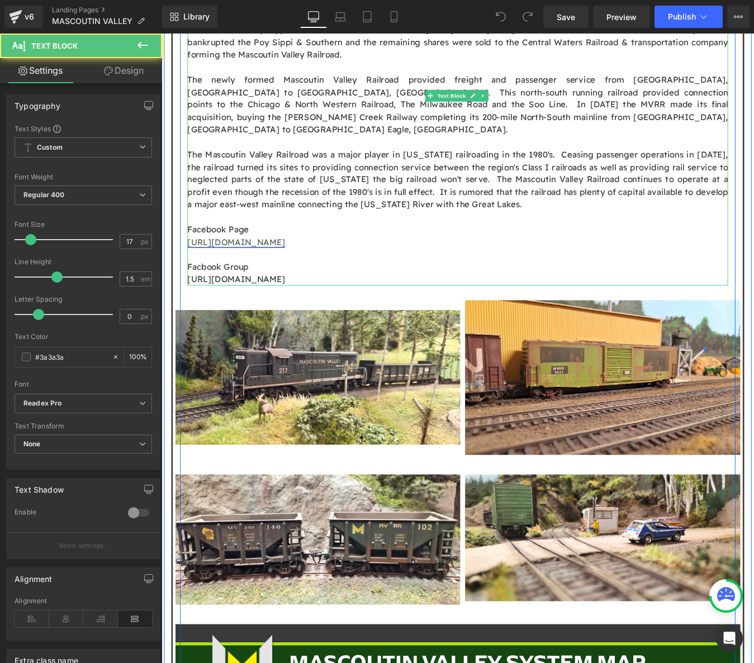
click at [243, 265] on span "https://www.facebook.com/MascoutinValleyRR" at bounding box center [246, 271] width 111 height 12
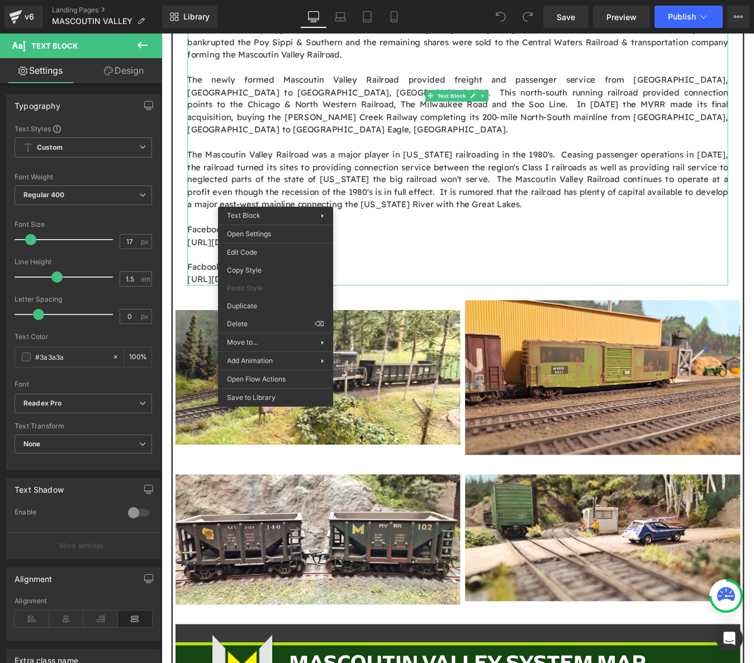
click at [123, 79] on link "Design" at bounding box center [123, 70] width 81 height 25
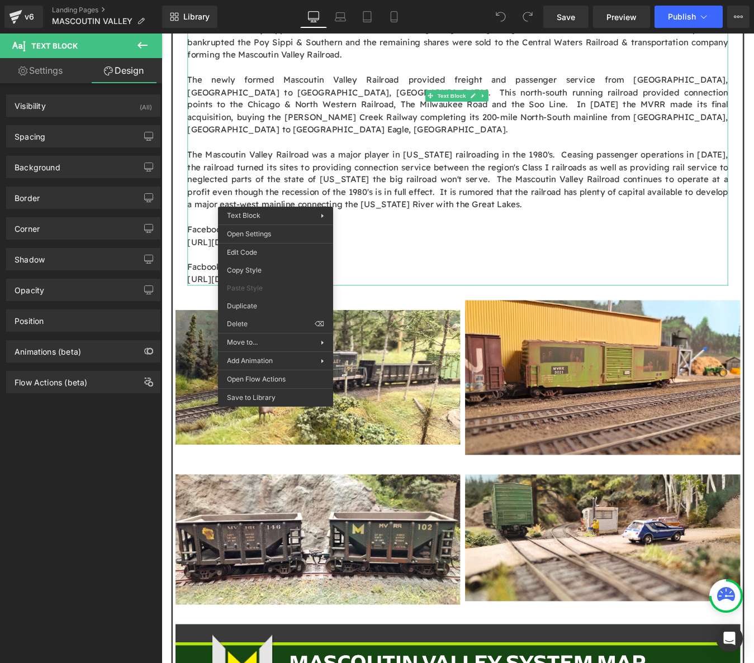
click at [50, 72] on link "Settings" at bounding box center [40, 70] width 81 height 25
type input "100"
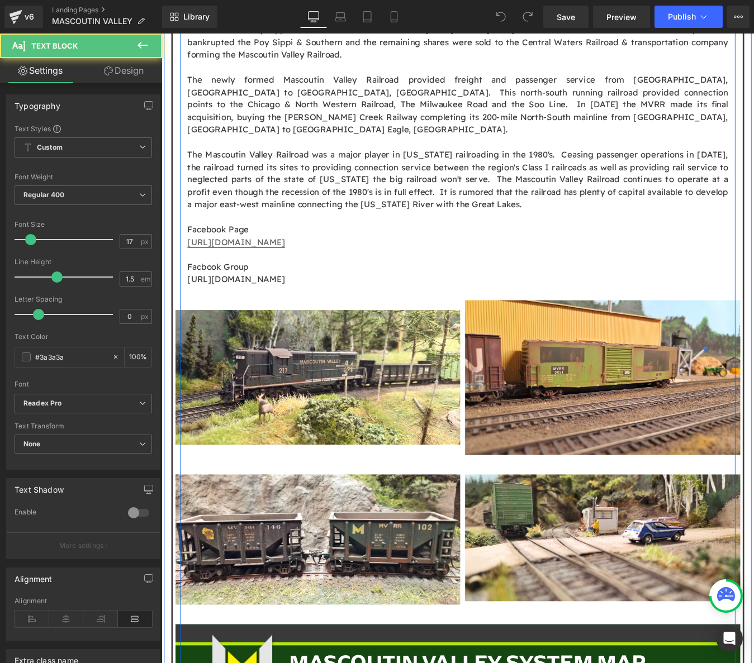
click at [302, 265] on span "https://www.facebook.com/MascoutinValleyRR" at bounding box center [246, 271] width 111 height 12
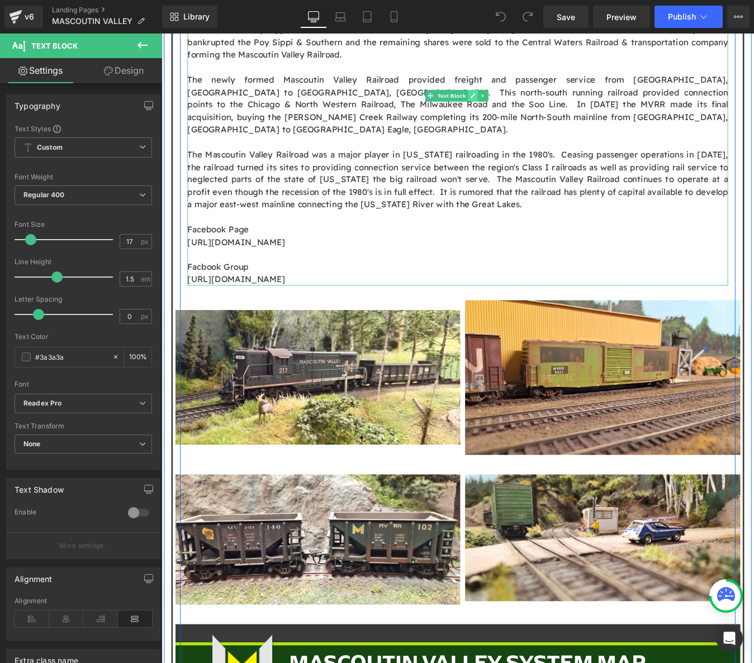
click at [513, 101] on icon at bounding box center [516, 104] width 6 height 7
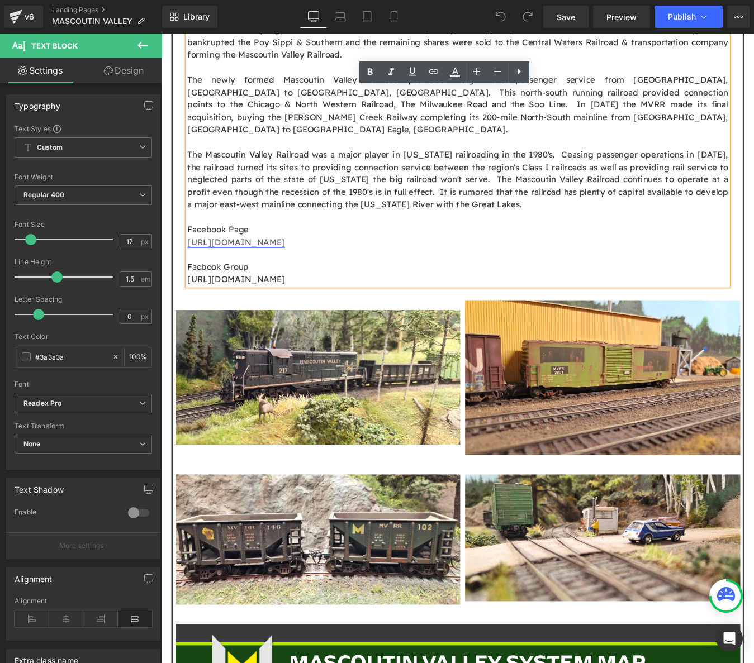
click at [194, 265] on span "https://www.facebook.com/MascoutinValleyRR" at bounding box center [246, 271] width 111 height 12
click at [499, 264] on p "https://www.facebook.com/MascoutinValleyRR" at bounding box center [499, 271] width 617 height 15
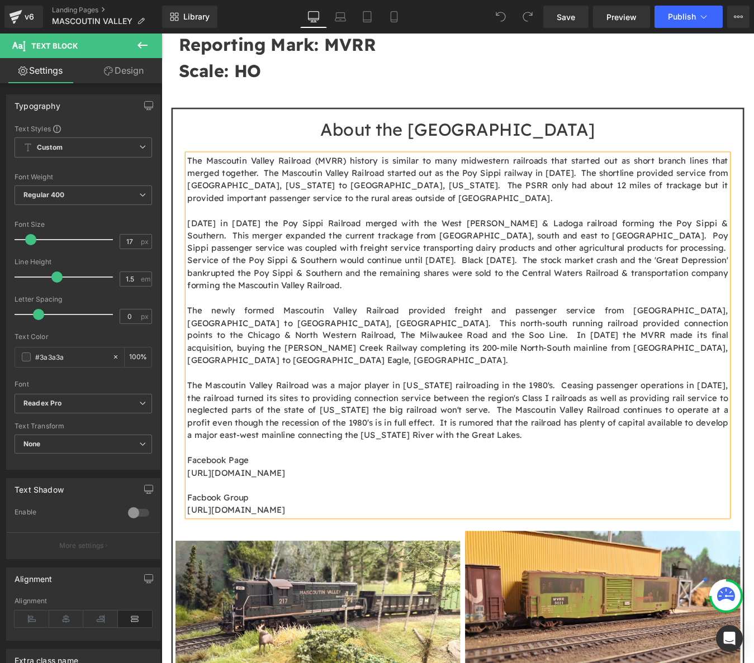
scroll to position [549, 0]
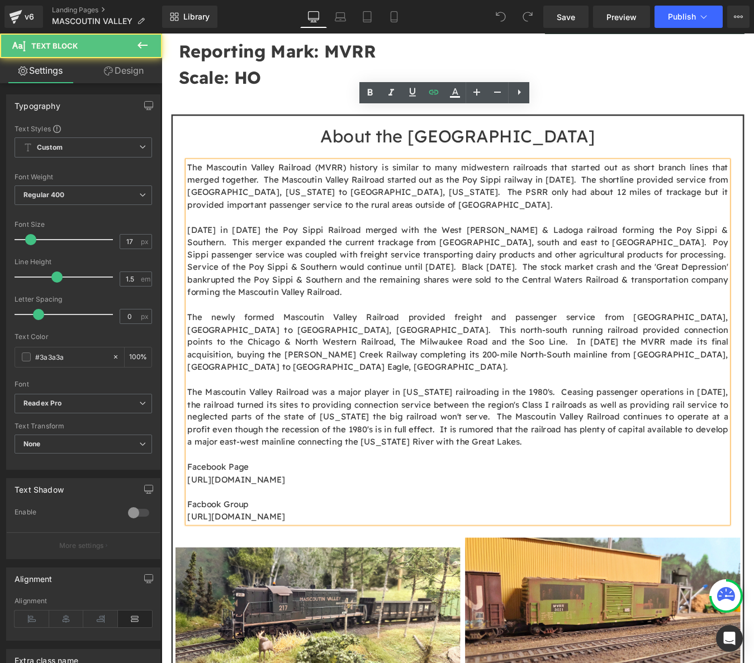
click at [439, 306] on p "The Mascoutin Valley Railroad (MVRR) history is similar to many midwestern rail…" at bounding box center [499, 343] width 617 height 328
click at [305, 179] on p "The Mascoutin Valley Railroad (MVRR) history is similar to many midwestern rail…" at bounding box center [499, 343] width 617 height 328
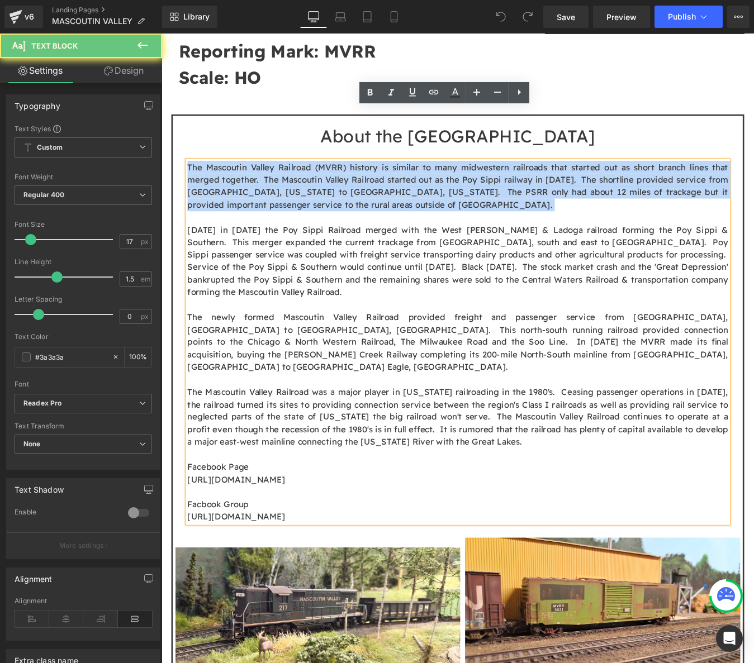
click at [305, 179] on p "The Mascoutin Valley Railroad (MVRR) history is similar to many midwestern rail…" at bounding box center [499, 343] width 617 height 328
click at [316, 179] on p "The Mascoutin Valley Railroad (MVRR) history is similar to many midwestern rail…" at bounding box center [499, 343] width 617 height 328
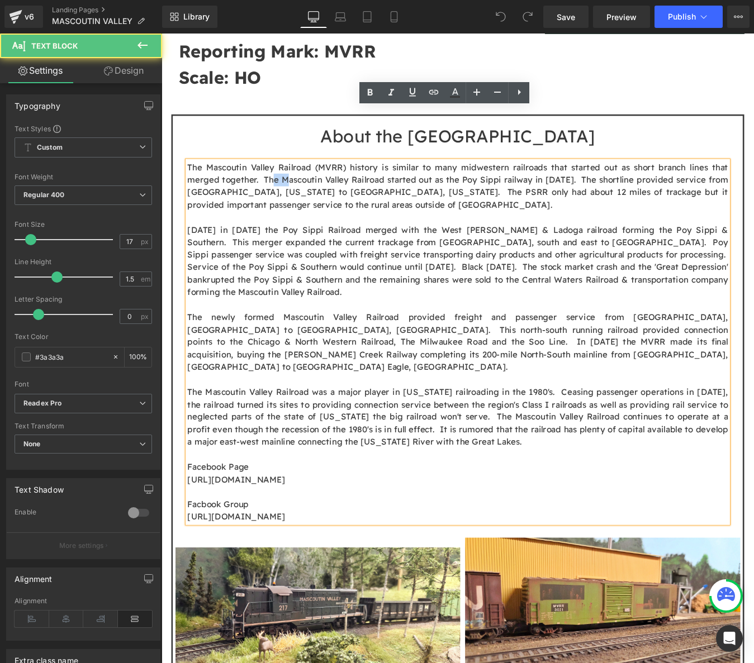
drag, startPoint x: 285, startPoint y: 138, endPoint x: 298, endPoint y: 140, distance: 13.0
click at [298, 179] on p "The Mascoutin Valley Railroad (MVRR) history is similar to many midwestern rail…" at bounding box center [499, 343] width 617 height 328
click at [299, 179] on p "The Mascoutin Valley Railroad (MVRR) history is similar to many midwestern rail…" at bounding box center [499, 343] width 617 height 328
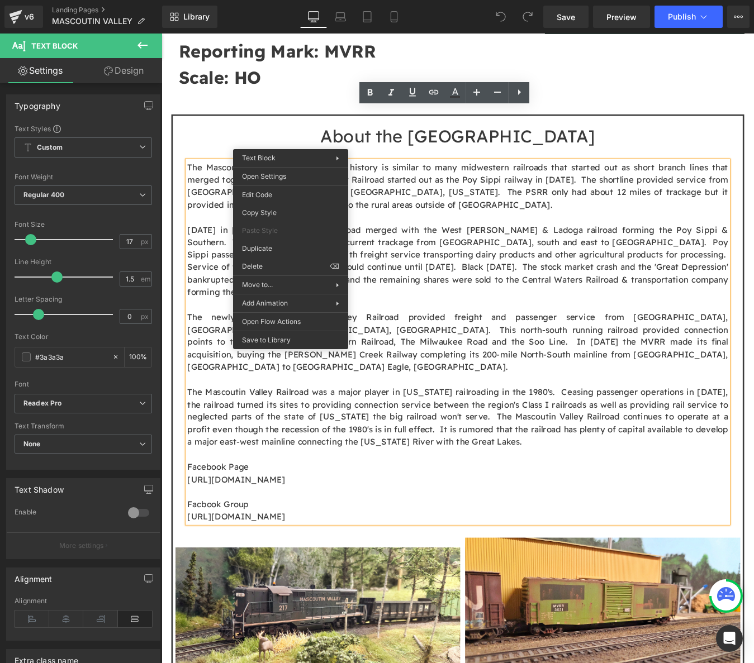
drag, startPoint x: 560, startPoint y: 218, endPoint x: 439, endPoint y: 208, distance: 122.2
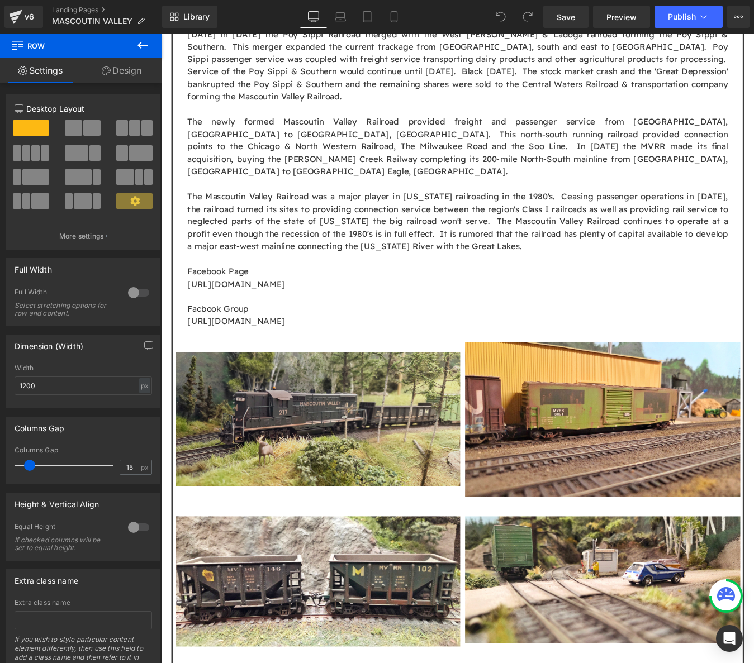
scroll to position [760, 0]
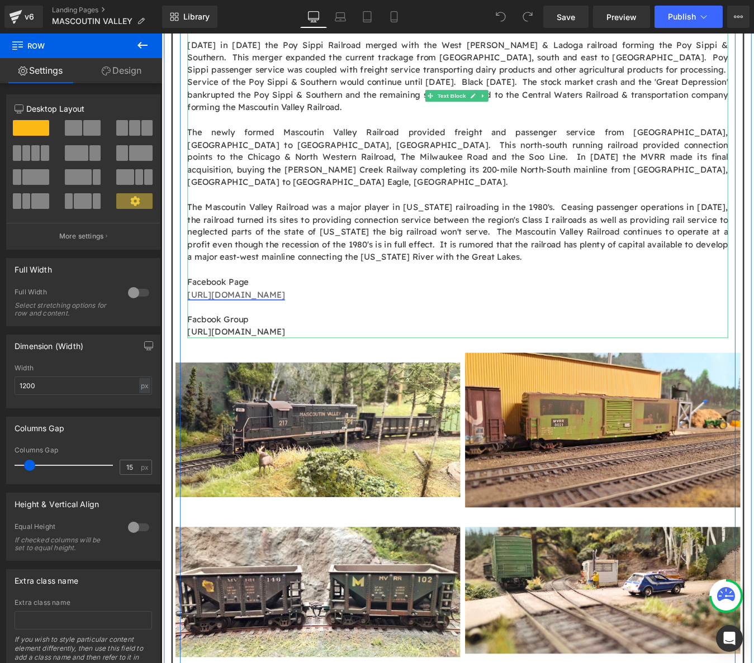
click at [239, 325] on span "https://www.facebook.com/MascoutinValleyRR" at bounding box center [246, 331] width 111 height 12
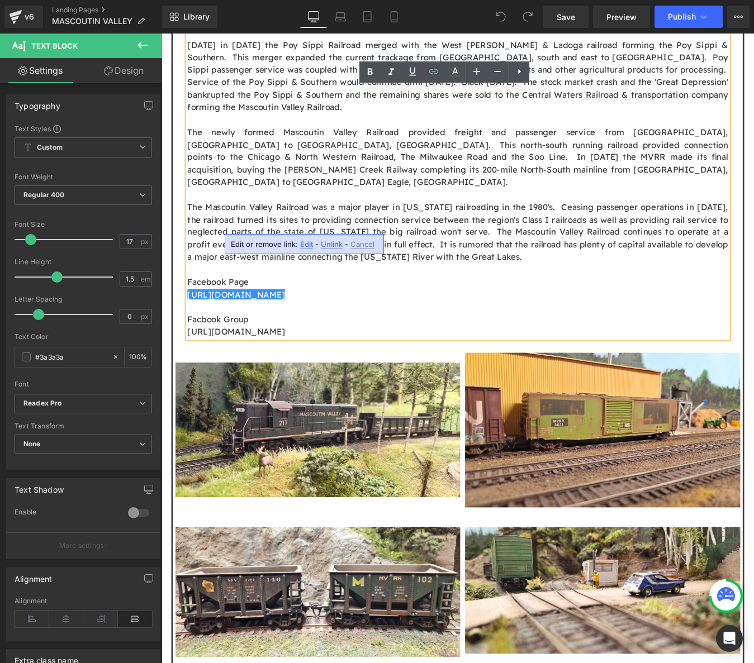
click at [301, 247] on span "Edit" at bounding box center [306, 244] width 13 height 9
click at [422, 0] on div "Text Color Highlight Color #333333 Edit or remove link: Edit - Unlink - Cancel …" at bounding box center [377, 0] width 754 height 0
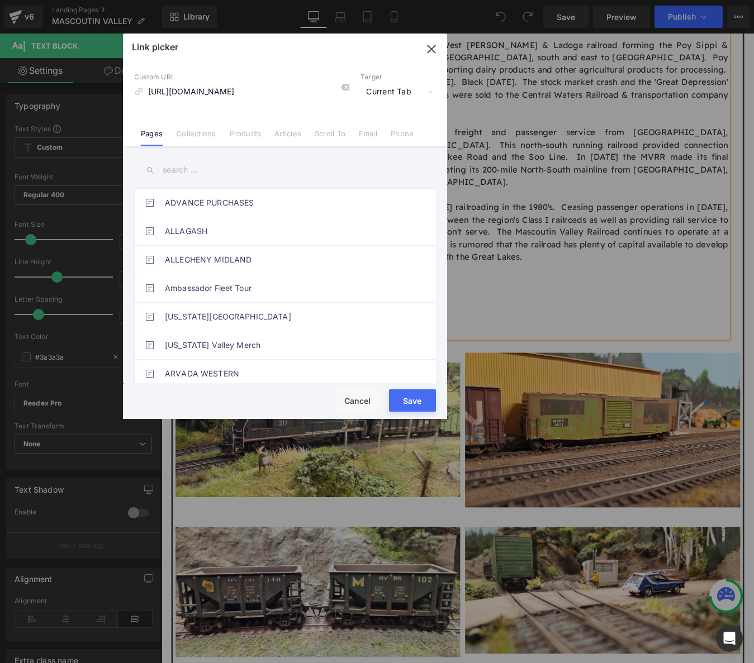
click at [431, 91] on span "Current Tab" at bounding box center [397, 92] width 75 height 21
click at [379, 133] on li "New Tab" at bounding box center [398, 132] width 87 height 20
drag, startPoint x: 408, startPoint y: 398, endPoint x: 282, endPoint y: 416, distance: 127.5
click at [408, 398] on button "Save" at bounding box center [412, 400] width 47 height 22
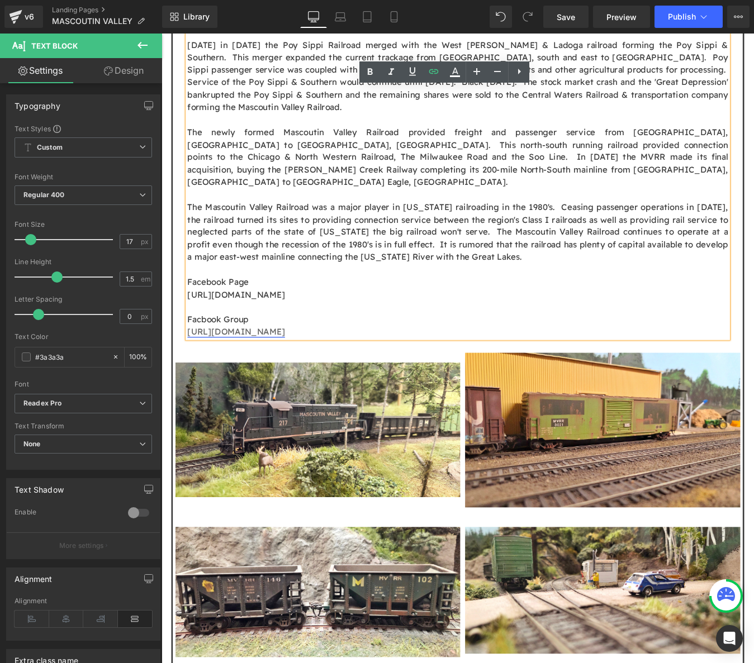
click at [302, 368] on span "https://www.facebook.com/groups/mascoutinvalleyrr" at bounding box center [246, 374] width 111 height 12
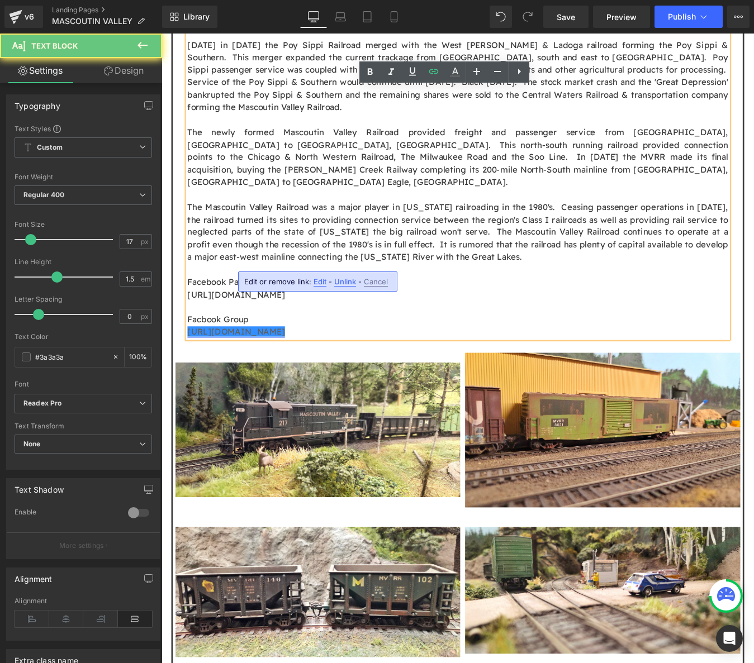
click at [302, 368] on span "https://www.facebook.com/groups/mascoutinvalleyrr" at bounding box center [246, 374] width 111 height 12
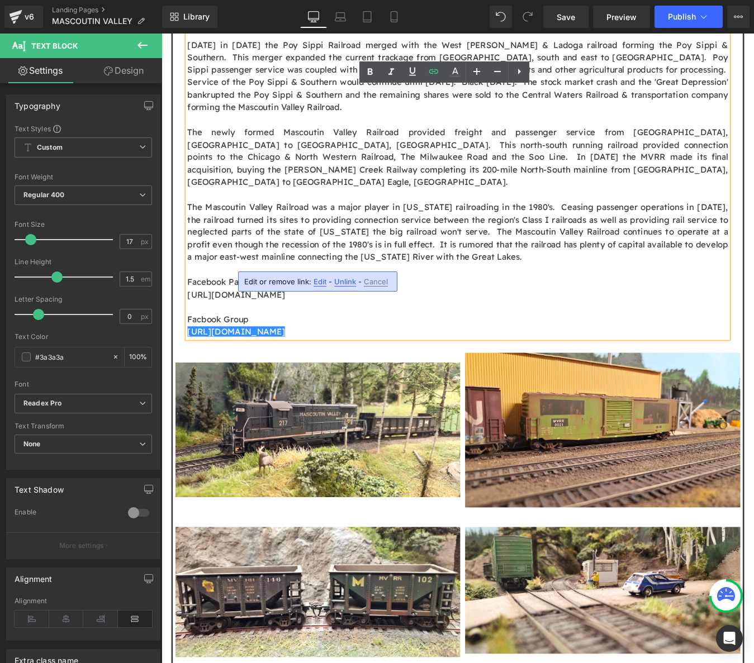
click at [318, 282] on span "Edit" at bounding box center [319, 281] width 13 height 9
type input "https://www.facebook.com/groups/mascoutinvalleyrr"
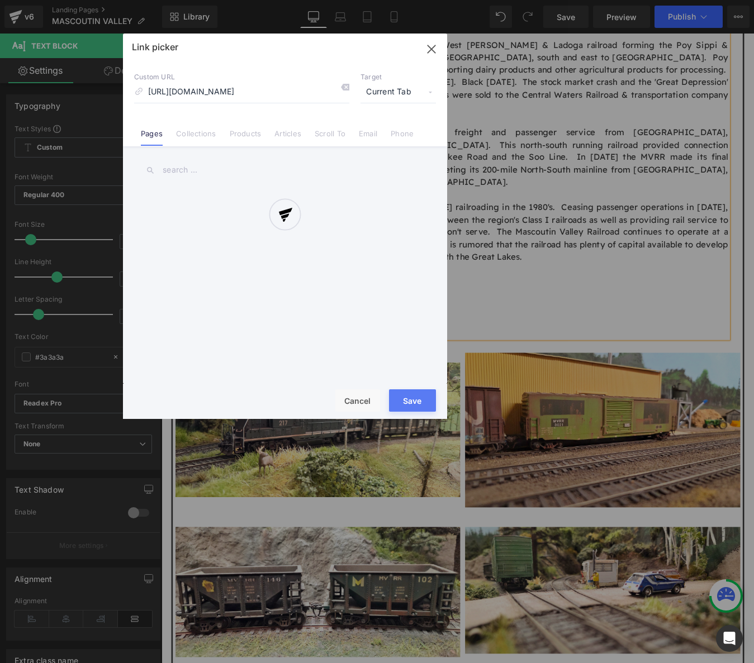
click at [439, 0] on div "Text Color Highlight Color #333333 Edit or remove link: Edit - Unlink - Cancel …" at bounding box center [377, 0] width 754 height 0
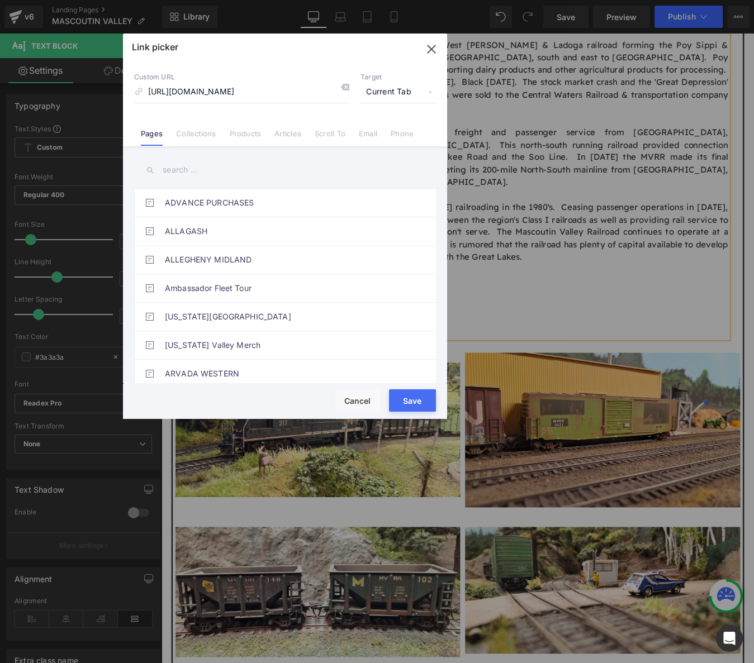
scroll to position [0, 0]
click at [413, 87] on span "Current Tab" at bounding box center [397, 92] width 75 height 21
click at [390, 135] on li "New Tab" at bounding box center [398, 132] width 87 height 20
click at [414, 400] on button "Save" at bounding box center [412, 400] width 47 height 22
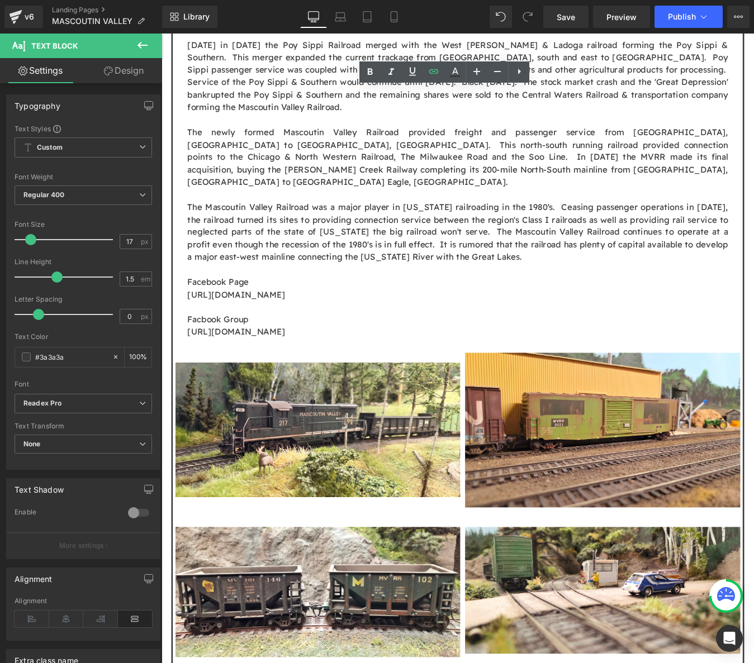
click at [564, 28] on div "Library Desktop Desktop Laptop Tablet Mobile Save Preview Publish Scheduled Vie…" at bounding box center [458, 17] width 592 height 34
click at [566, 14] on span "Save" at bounding box center [565, 17] width 18 height 12
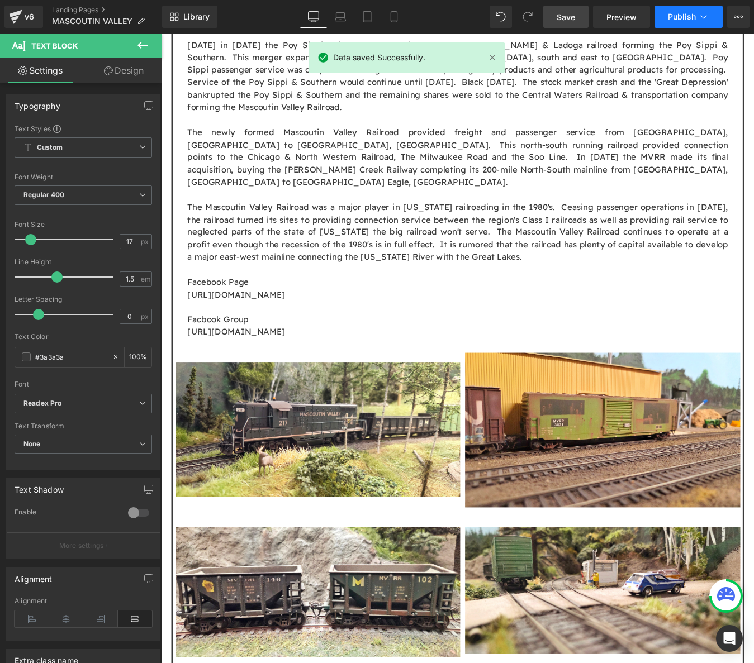
click at [672, 15] on span "Publish" at bounding box center [682, 16] width 28 height 9
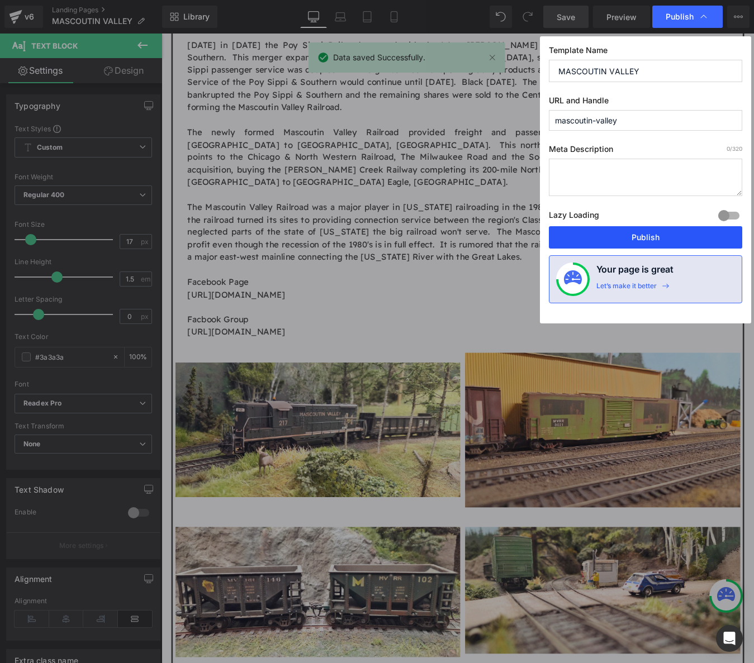
click at [651, 228] on button "Publish" at bounding box center [645, 237] width 193 height 22
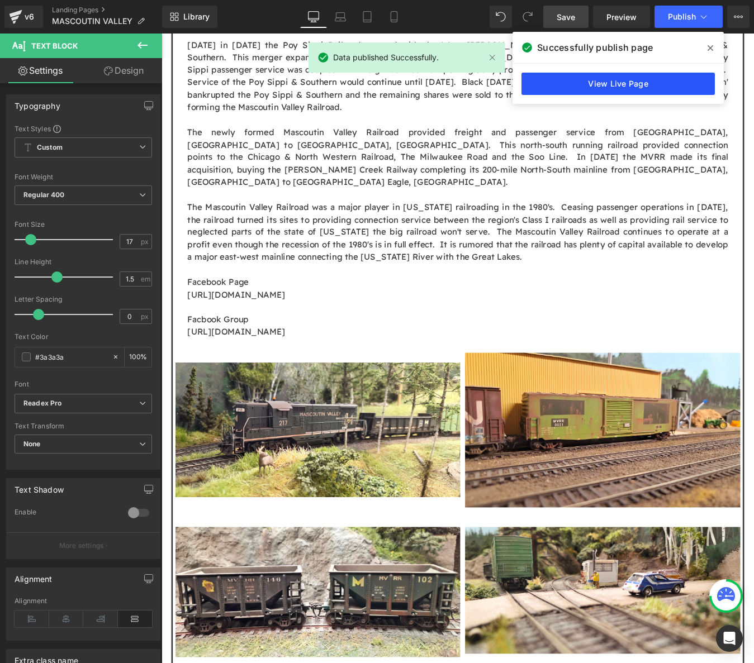
click at [601, 83] on link "View Live Page" at bounding box center [617, 84] width 193 height 22
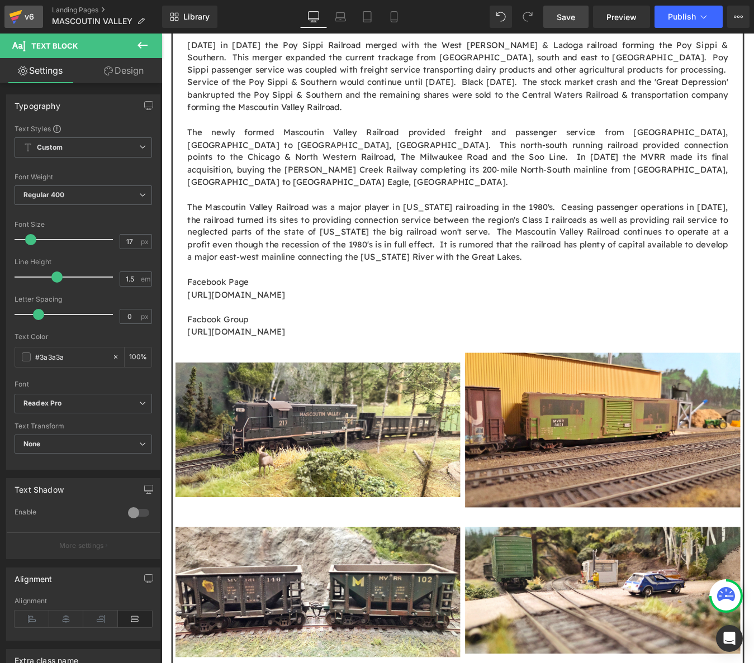
click at [18, 21] on icon at bounding box center [15, 17] width 13 height 28
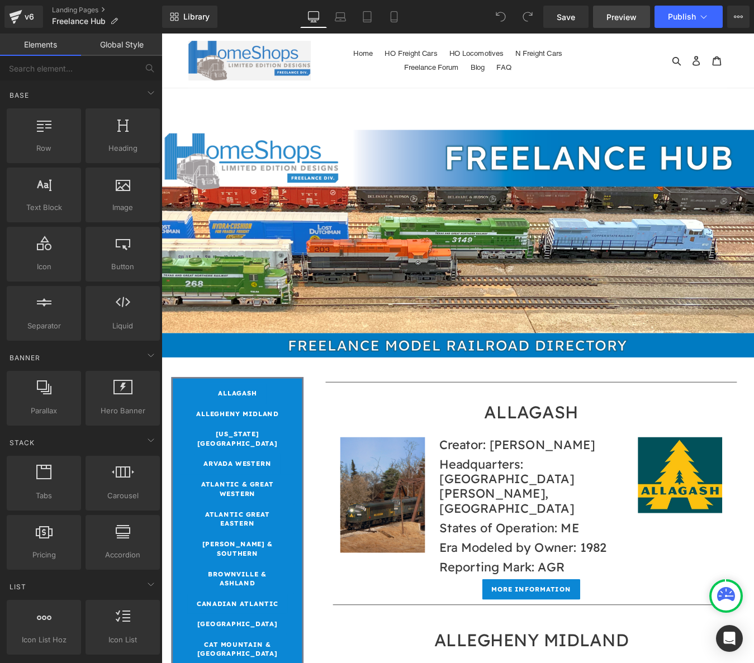
click at [611, 15] on span "Preview" at bounding box center [621, 17] width 30 height 12
click at [709, 19] on button "Publish" at bounding box center [688, 17] width 68 height 22
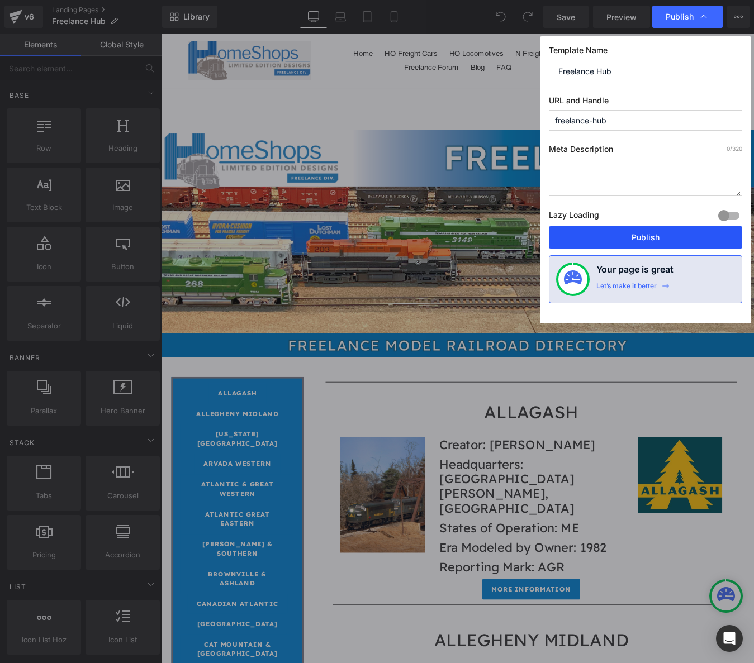
click at [645, 238] on button "Publish" at bounding box center [645, 237] width 193 height 22
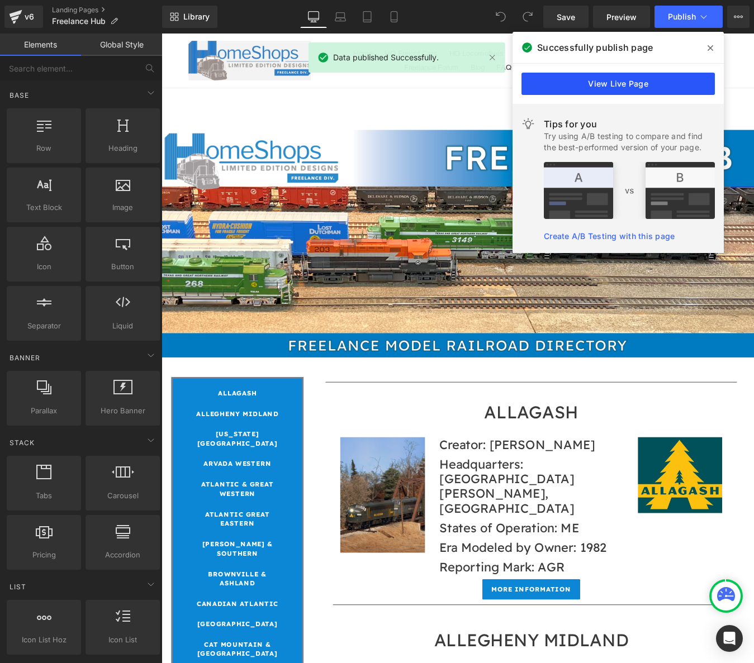
click at [616, 82] on link "View Live Page" at bounding box center [617, 84] width 193 height 22
